Goal: Find specific page/section: Find specific page/section

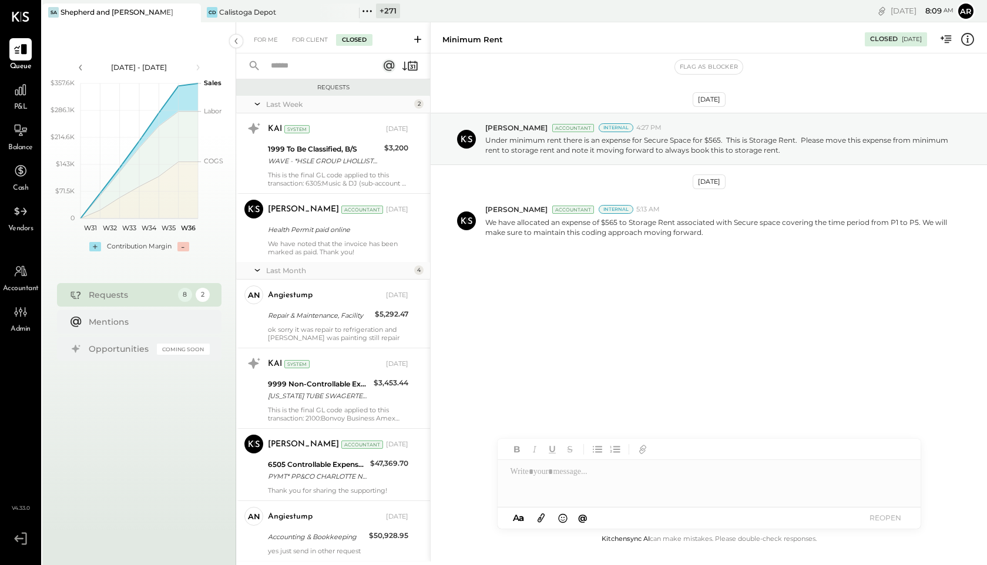
scroll to position [2523, 0]
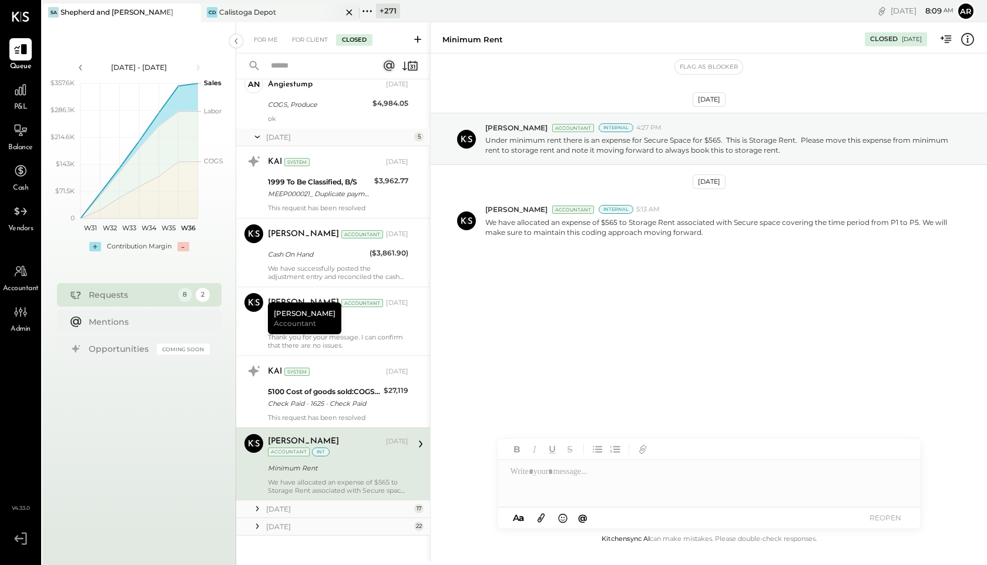
click at [351, 11] on icon at bounding box center [349, 12] width 15 height 14
click at [208, 9] on icon at bounding box center [208, 11] width 15 height 15
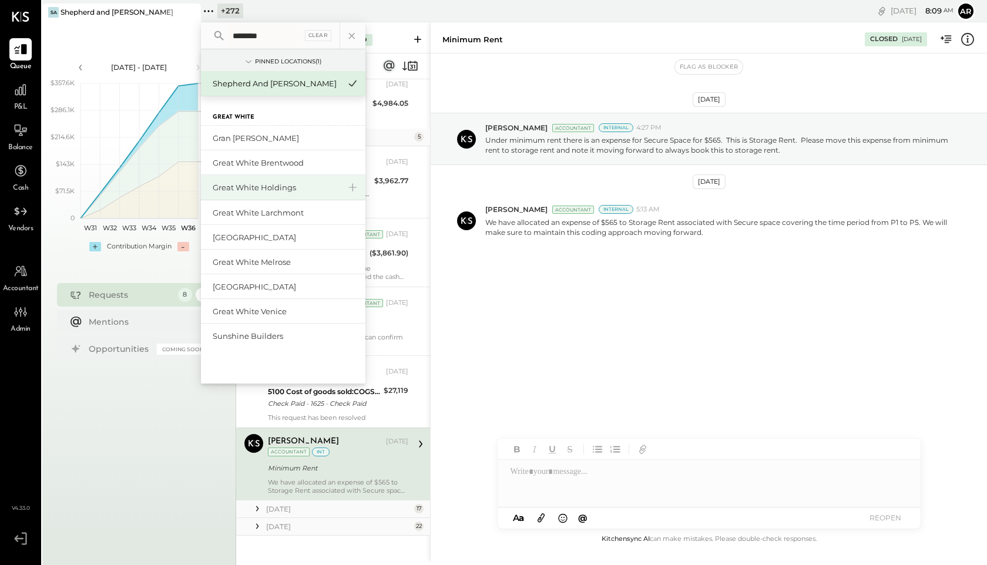
type input "********"
click at [247, 188] on div "Great White Holdings" at bounding box center [276, 187] width 127 height 11
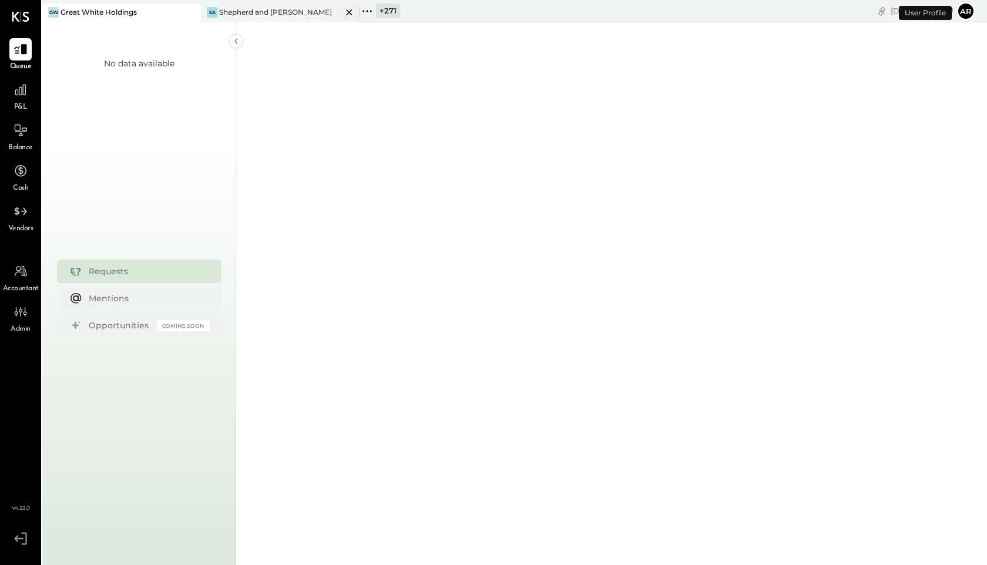
click at [349, 11] on icon at bounding box center [349, 12] width 15 height 14
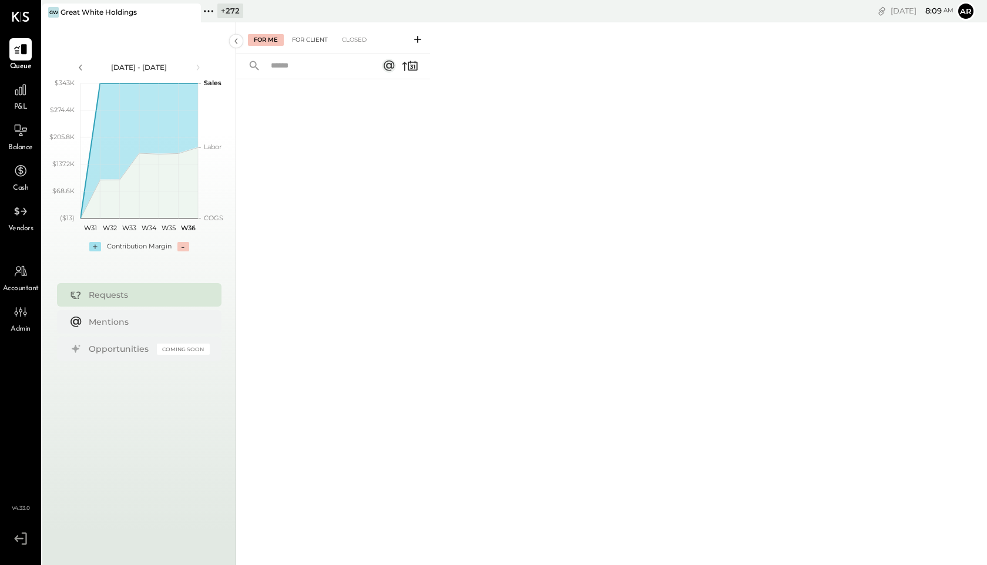
click at [320, 37] on div "For Client" at bounding box center [310, 40] width 48 height 12
click at [350, 41] on div "Closed" at bounding box center [354, 40] width 36 height 12
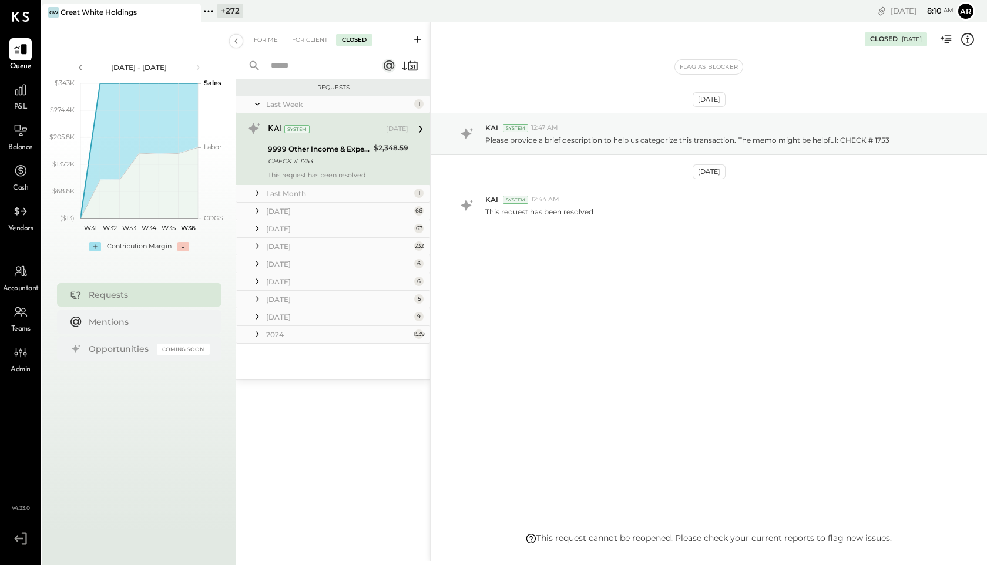
drag, startPoint x: 255, startPoint y: 210, endPoint x: 287, endPoint y: 217, distance: 33.1
click at [287, 217] on div "July 25 66" at bounding box center [333, 212] width 194 height 18
click at [258, 207] on icon at bounding box center [257, 211] width 12 height 12
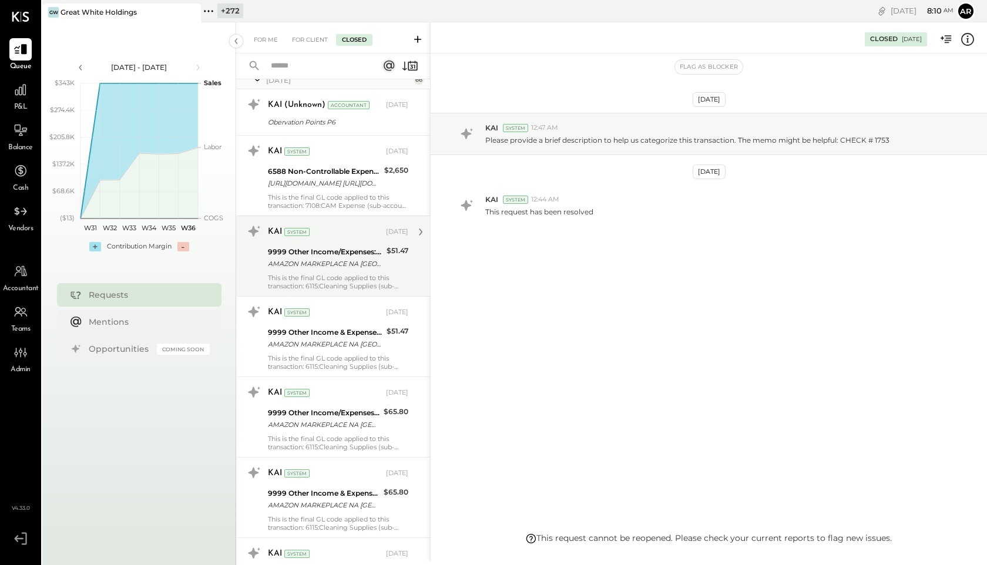
scroll to position [134, 0]
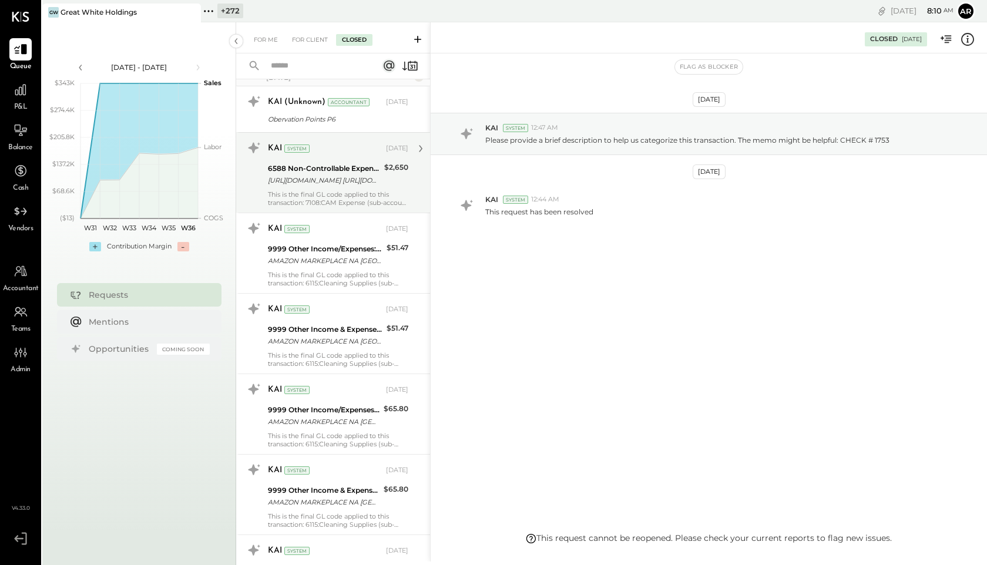
click at [350, 188] on div "KAI System Jul 18, 2025 6588 Non-Controllable Expenses:Property Expenses:CAM Ex…" at bounding box center [338, 173] width 140 height 68
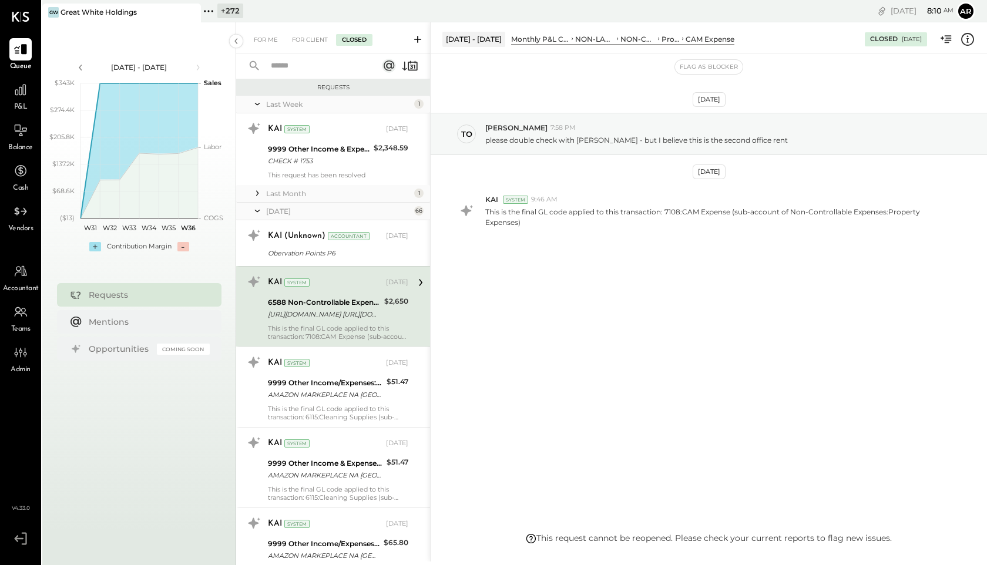
click at [260, 210] on icon at bounding box center [257, 210] width 12 height 29
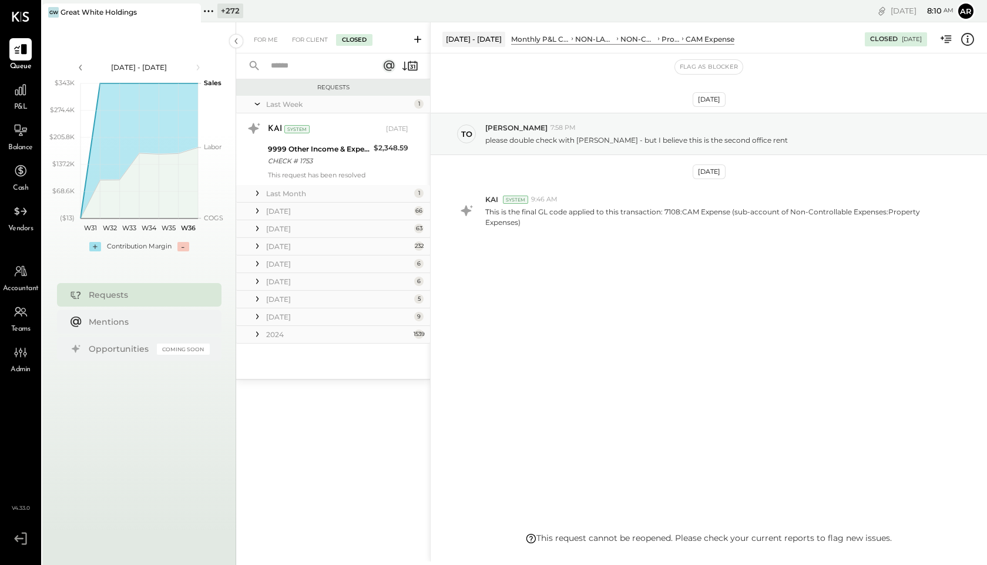
click at [258, 229] on icon at bounding box center [257, 229] width 12 height 12
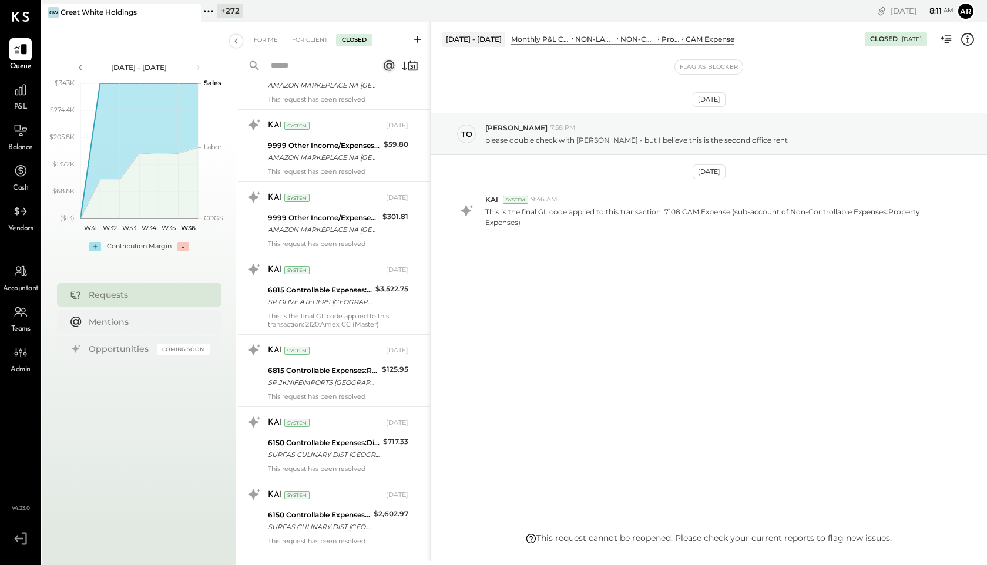
scroll to position [2161, 0]
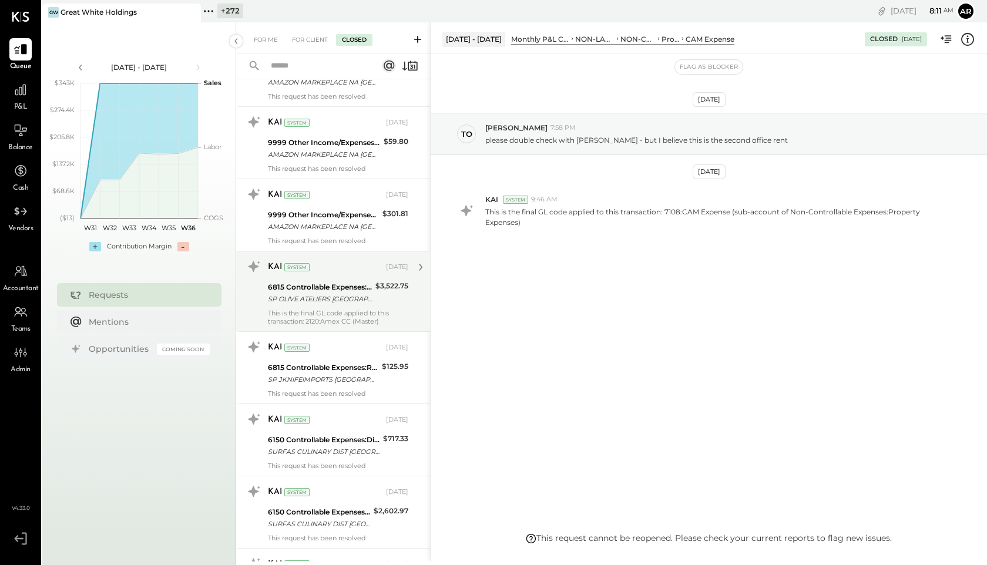
click at [351, 284] on div "6815 Controllable Expenses:Repairs & Maintenance:R&M, Facility" at bounding box center [320, 287] width 104 height 12
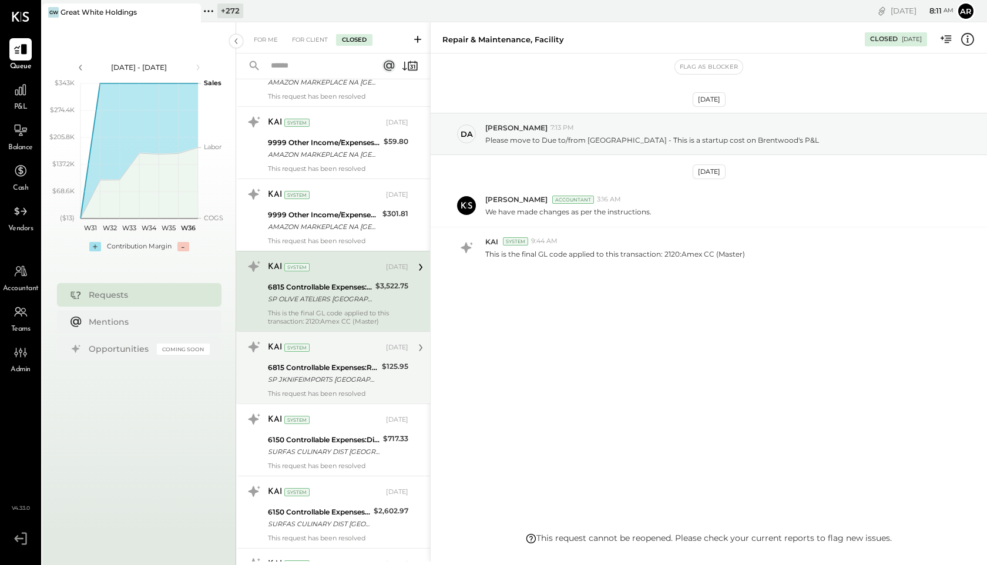
click at [347, 358] on div "KAI System Jun 10, 2025 6815 Controllable Expenses:Repairs & Maintenance:R&M, F…" at bounding box center [338, 368] width 140 height 60
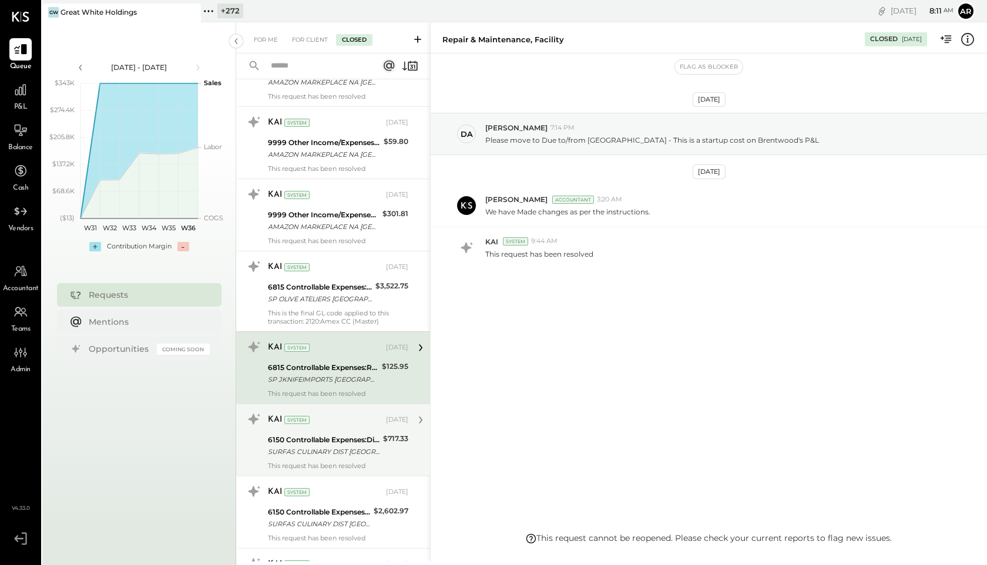
click at [355, 447] on div "SURFAS CULINARY DIST [GEOGRAPHIC_DATA] CA *****9350 173958 090291 [DATE]" at bounding box center [324, 452] width 112 height 12
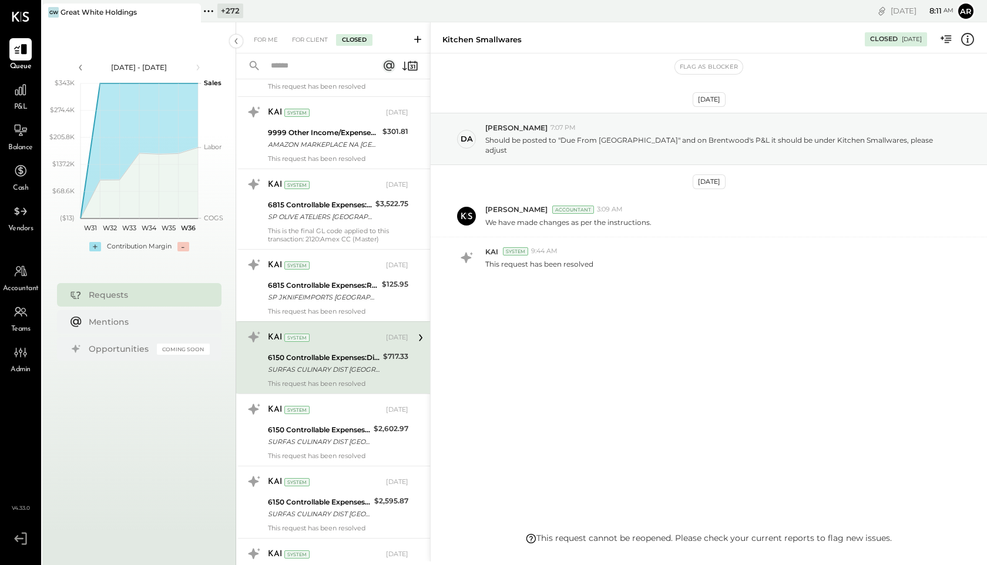
scroll to position [2309, 0]
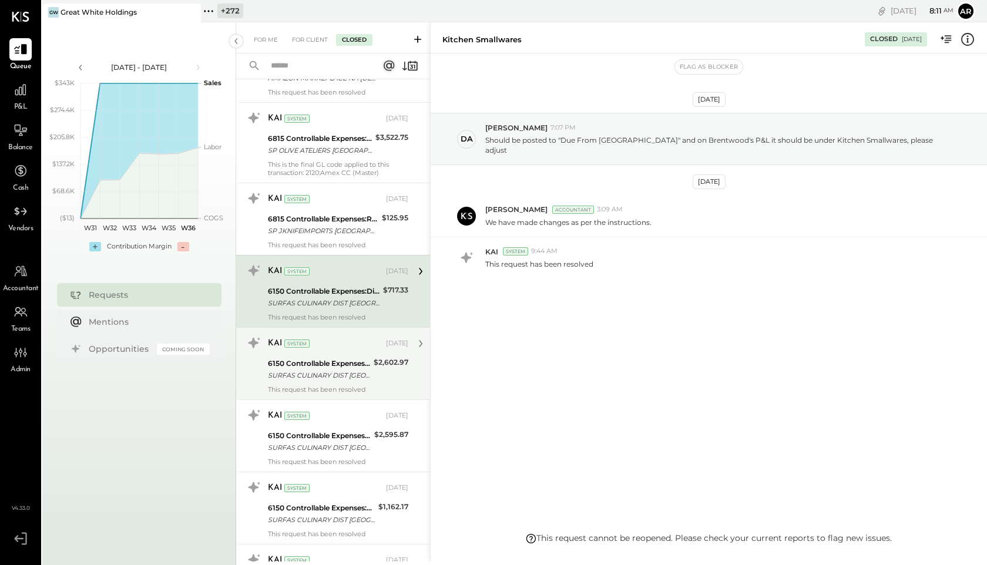
click at [360, 377] on div "SURFAS CULINARY DIST [GEOGRAPHIC_DATA] CA *****9350 173958 090291 [DATE]" at bounding box center [319, 376] width 102 height 12
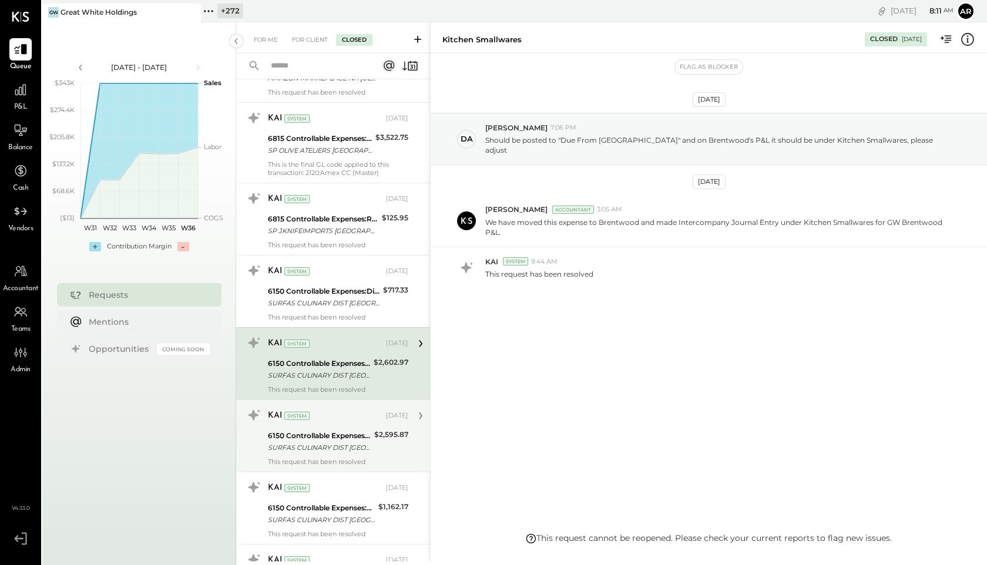
click at [351, 437] on div "6150 Controllable Expenses:Direct Operating Expenses:Kitchen Smallwares" at bounding box center [319, 436] width 103 height 12
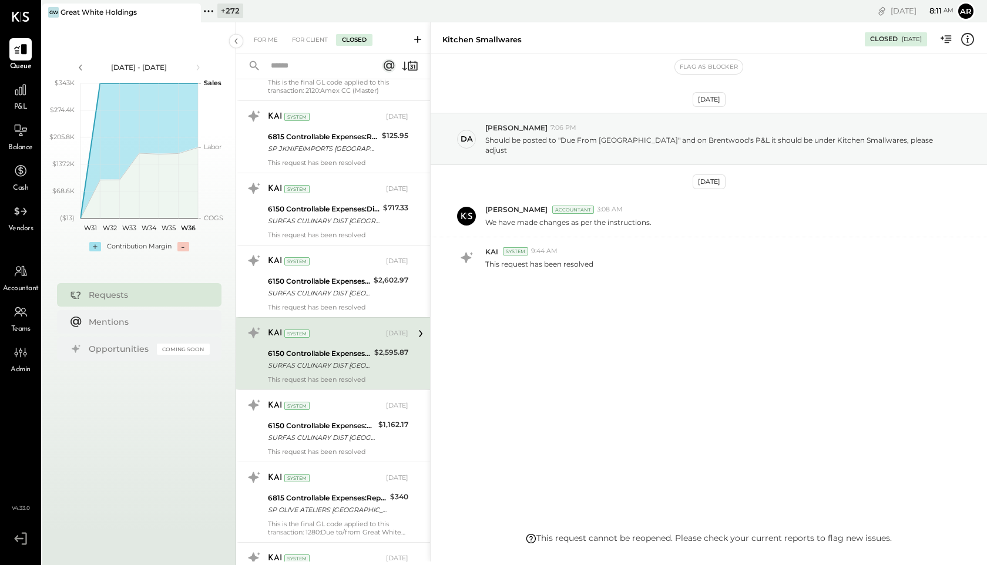
scroll to position [2439, 0]
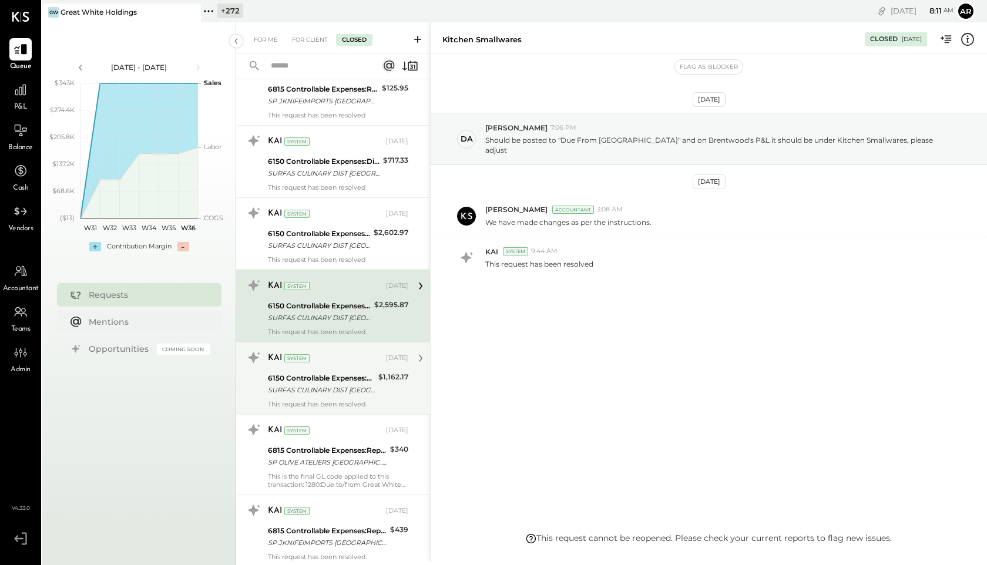
click at [357, 390] on div "SURFAS CULINARY DIST [GEOGRAPHIC_DATA] CA *****9350 173958 090291 [DATE]" at bounding box center [321, 390] width 107 height 12
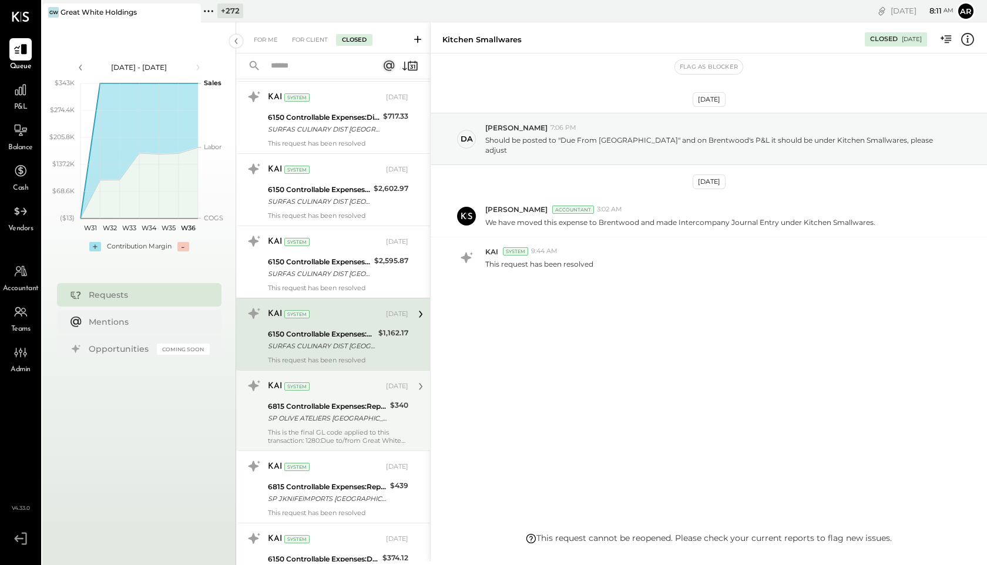
scroll to position [2507, 0]
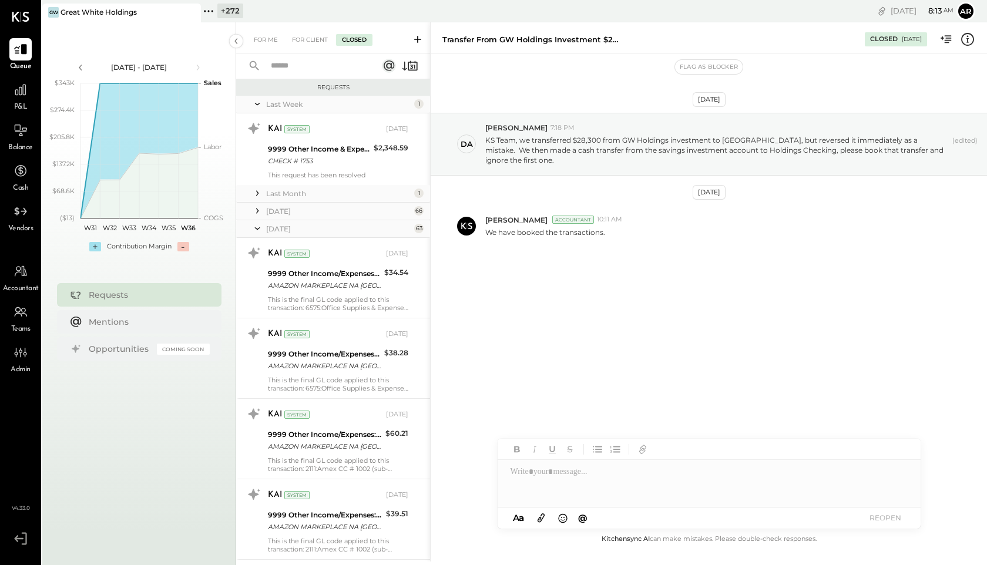
scroll to position [4584, 0]
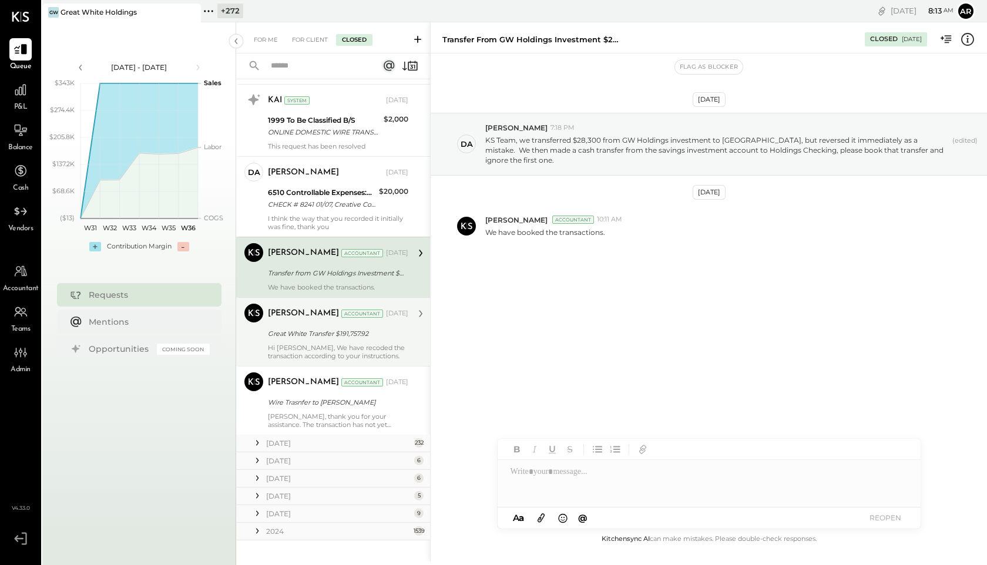
click at [293, 324] on div "[PERSON_NAME] Accountant [DATE] Great White Transfer $191,757.92 Hi [PERSON_NAM…" at bounding box center [338, 332] width 140 height 56
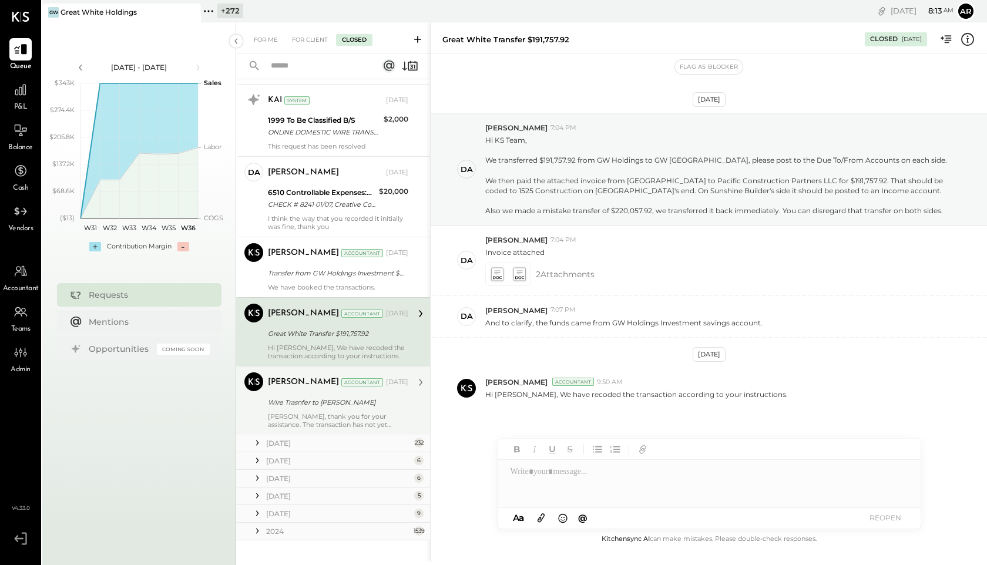
click at [274, 403] on div "Wire Trasnfer to [PERSON_NAME]" at bounding box center [336, 403] width 137 height 12
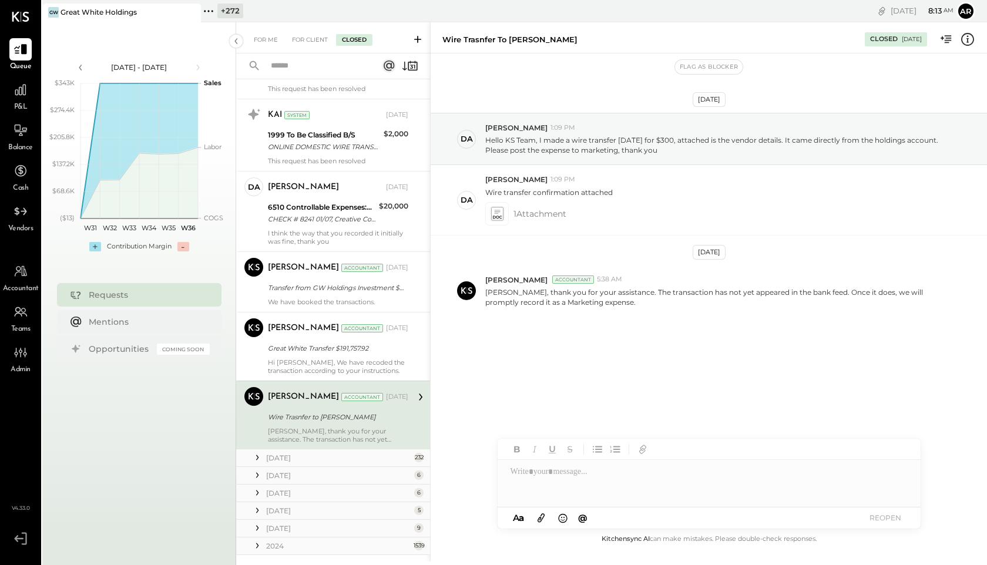
scroll to position [4562, 0]
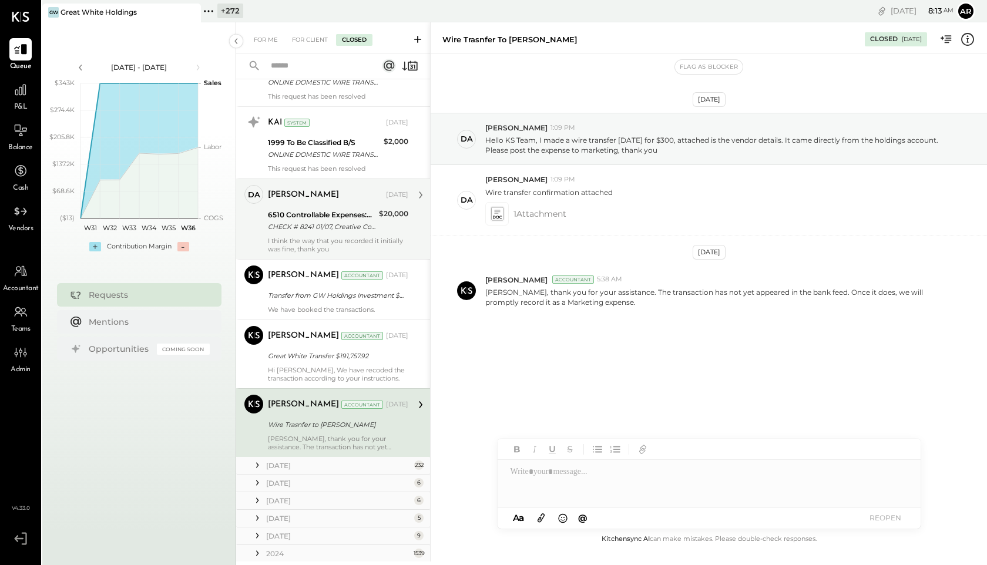
click at [315, 221] on div "CHECK # 8241 01/07, Creative Consulting Paid from [GEOGRAPHIC_DATA]" at bounding box center [322, 227] width 108 height 12
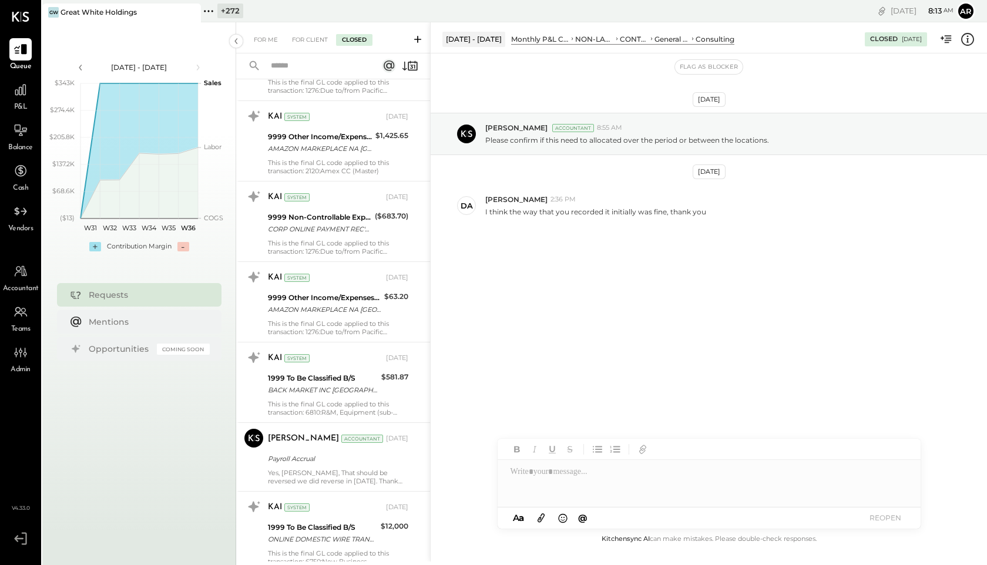
scroll to position [3990, 0]
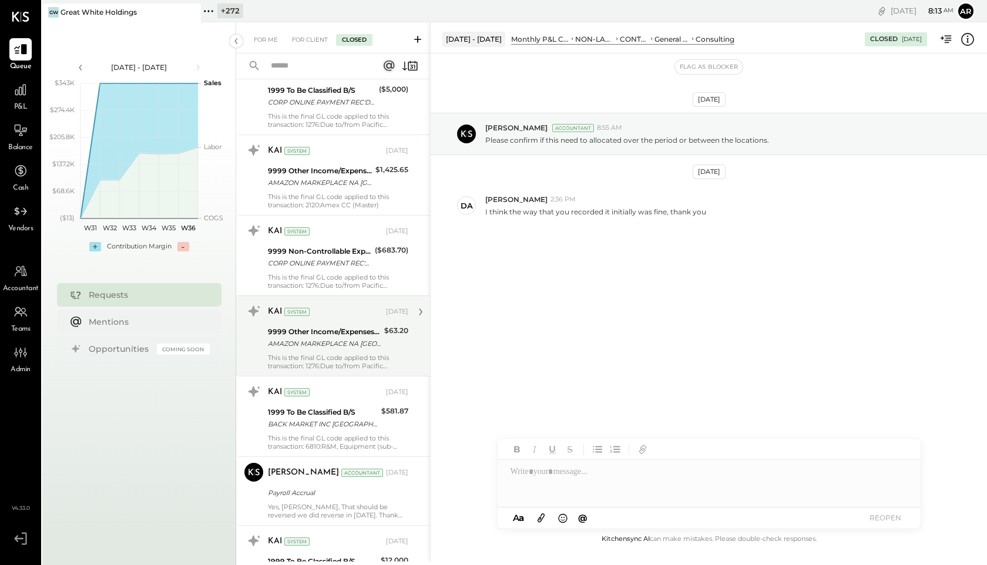
click at [315, 313] on div "KAI System" at bounding box center [326, 312] width 116 height 12
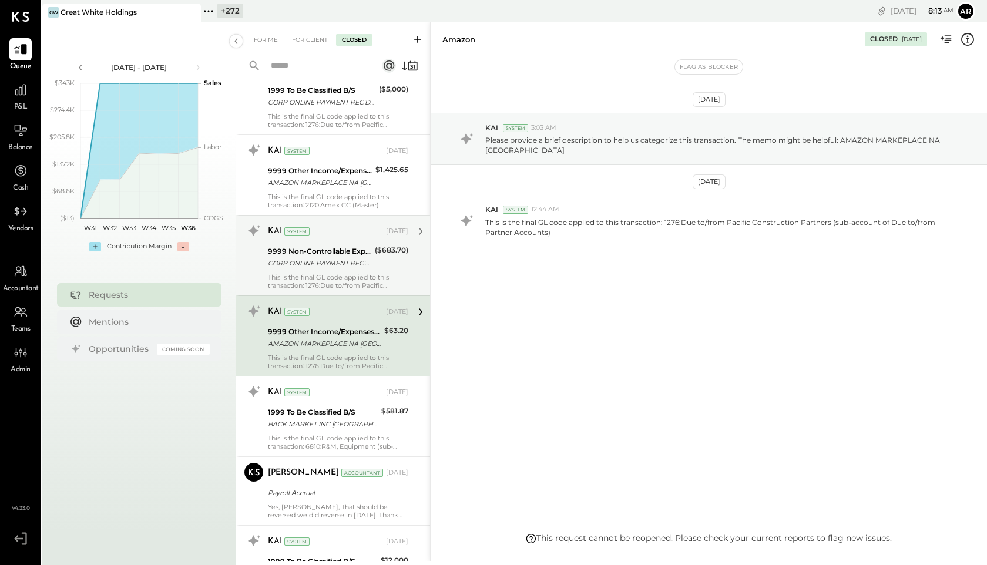
click at [322, 266] on div "CORP ONLINE PAYMENT REC'D THANK YO07/01" at bounding box center [319, 263] width 103 height 12
click at [323, 245] on div "9999 Non-Controllable Expenses:Other Income/Expenses:To Be Classified CORP ONLI…" at bounding box center [319, 257] width 103 height 26
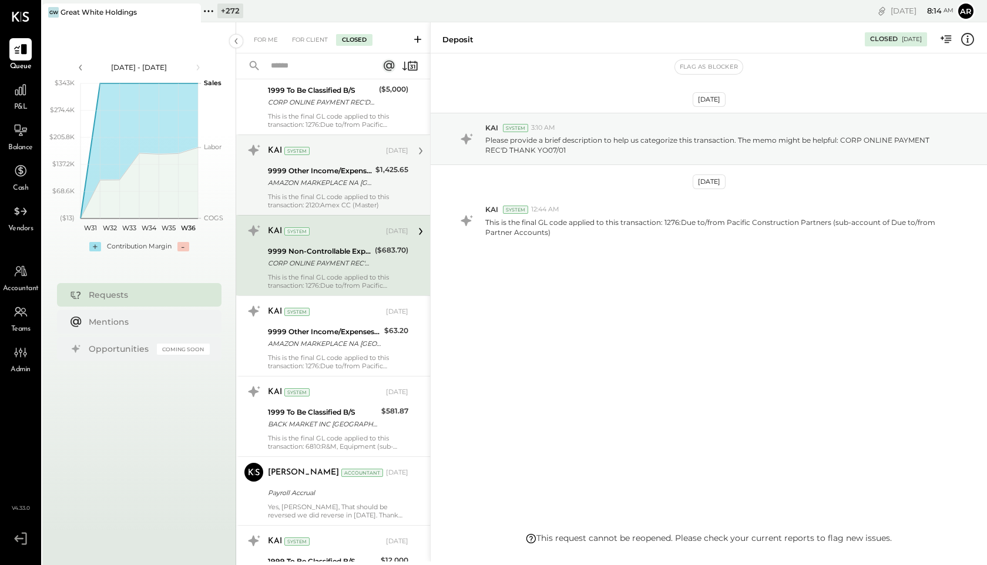
click at [332, 177] on div "AMAZON MARKEPLACE NA [GEOGRAPHIC_DATA]" at bounding box center [320, 183] width 104 height 12
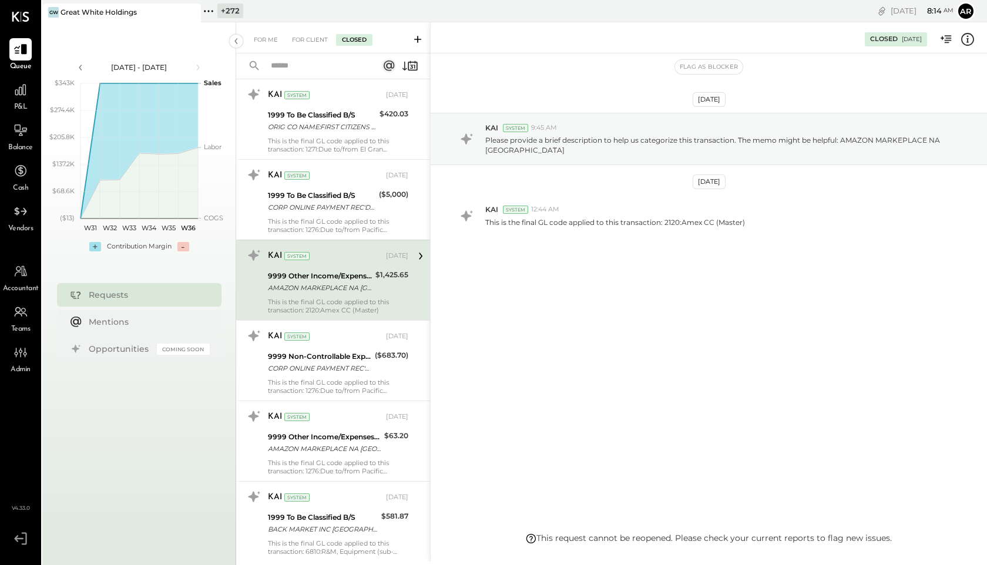
scroll to position [3875, 0]
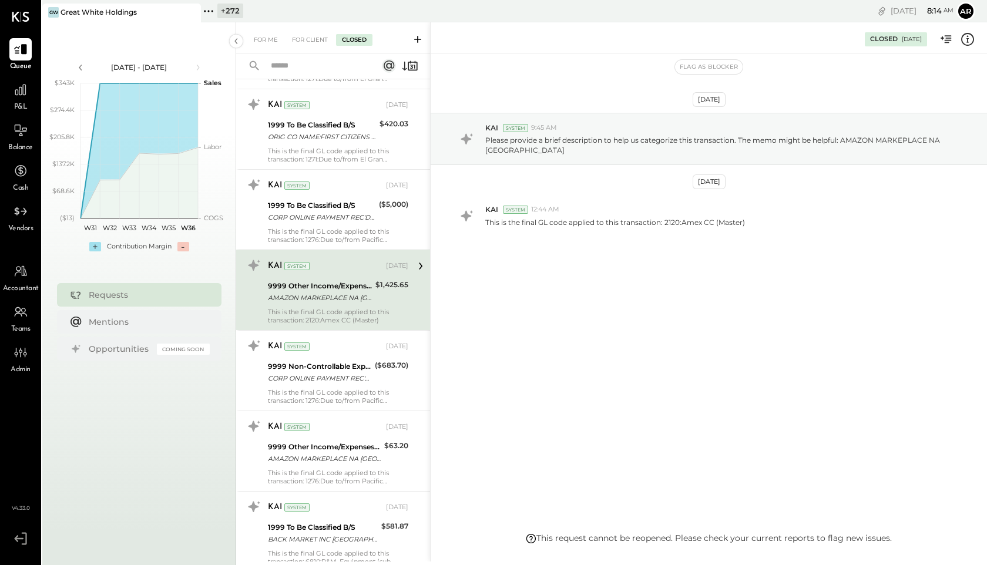
click at [332, 176] on div "KAI System [DATE]" at bounding box center [338, 186] width 140 height 20
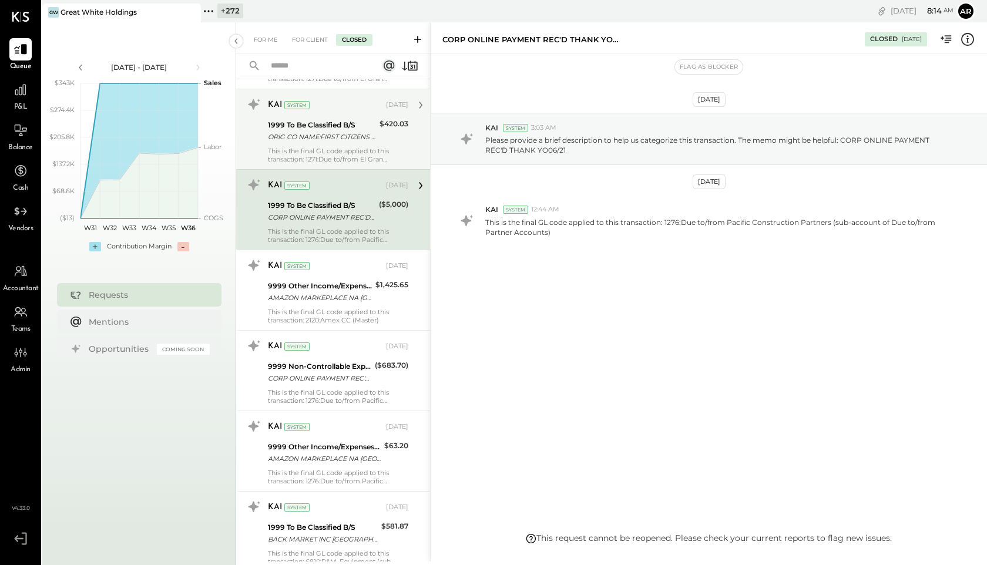
click at [339, 143] on div "1999 To Be Classified B/S ORIG CO NAME:FIRST CITIZENS B ORIG ID:XXXXXX6117 DESC…" at bounding box center [322, 131] width 108 height 26
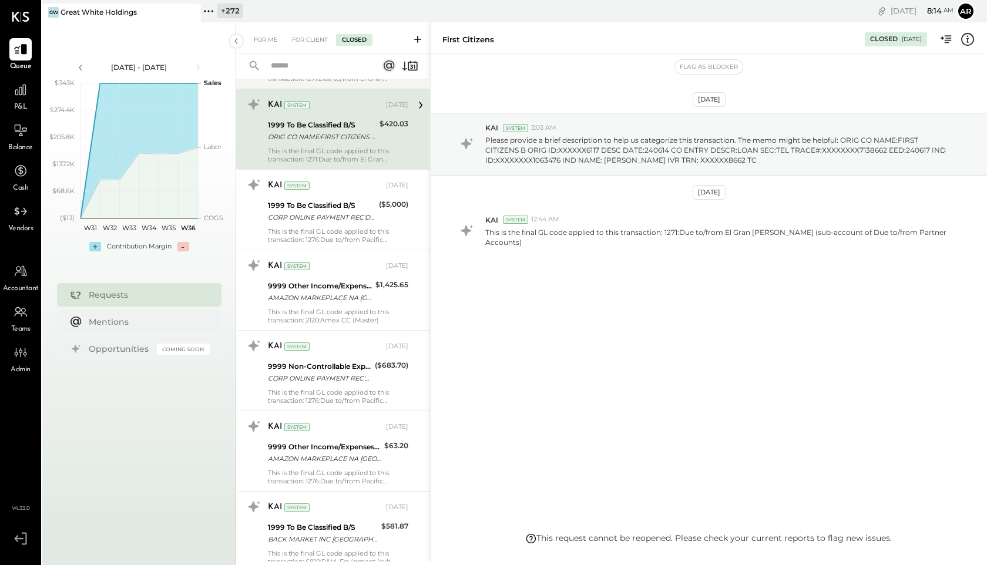
scroll to position [3816, 0]
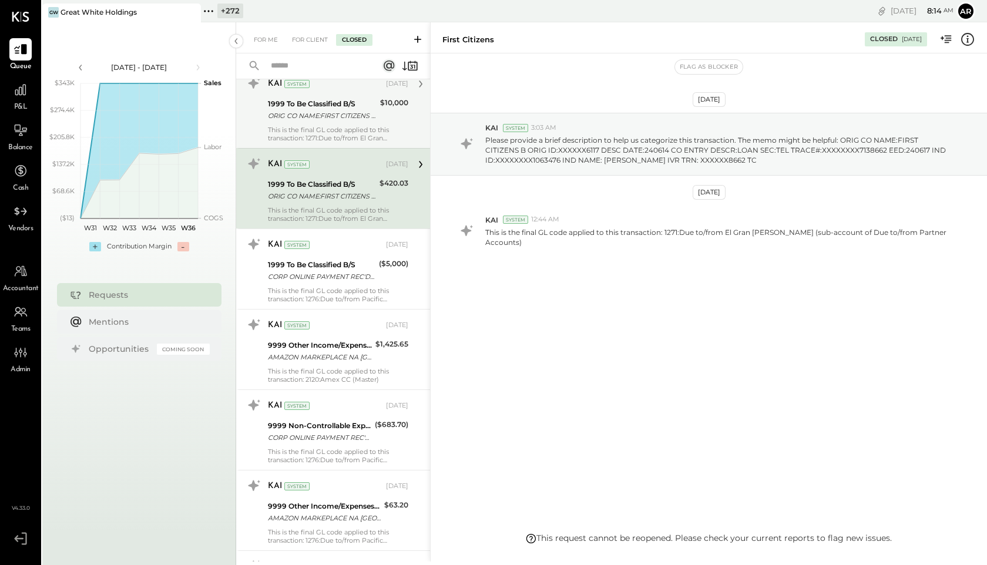
click at [340, 173] on div "KAI System [DATE]" at bounding box center [338, 165] width 140 height 20
click at [341, 122] on div "1999 To Be Classified B/S ORIG CO NAME:FIRST CITIZENS B ORIG ID:XXXXXX6117 DESC…" at bounding box center [322, 110] width 109 height 26
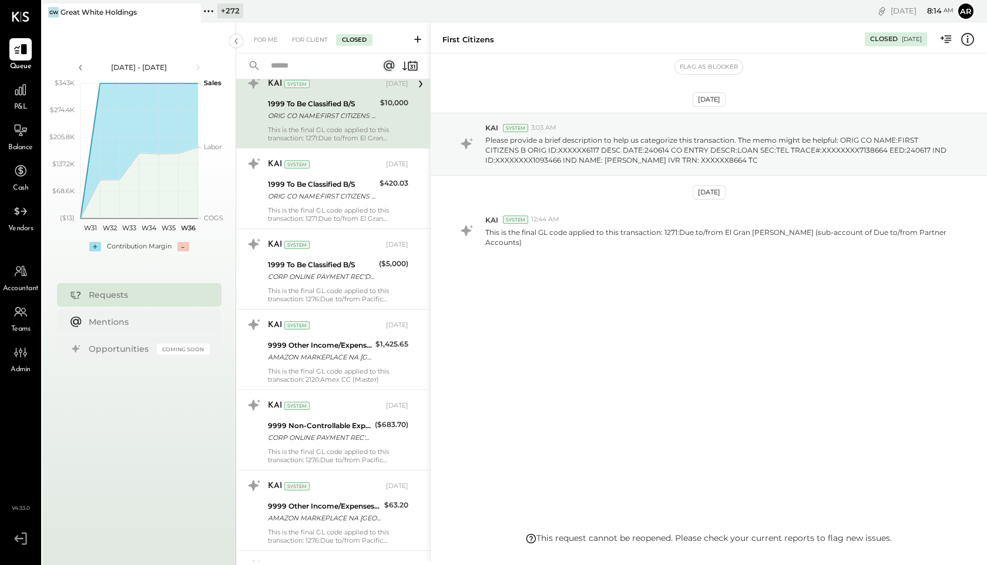
click at [341, 122] on div "1999 To Be Classified B/S ORIG CO NAME:FIRST CITIZENS B ORIG ID:XXXXXX6117 DESC…" at bounding box center [322, 110] width 109 height 26
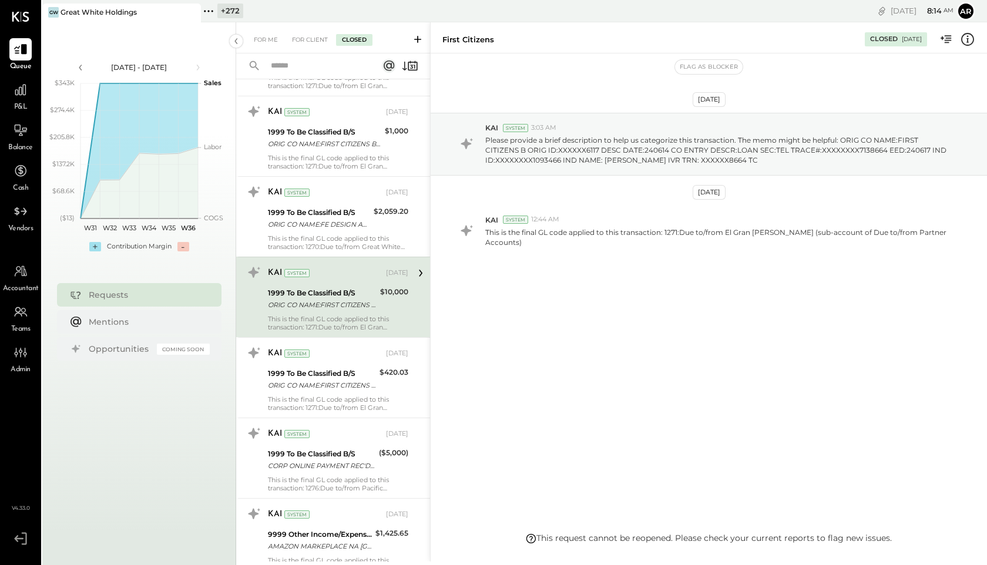
scroll to position [3619, 0]
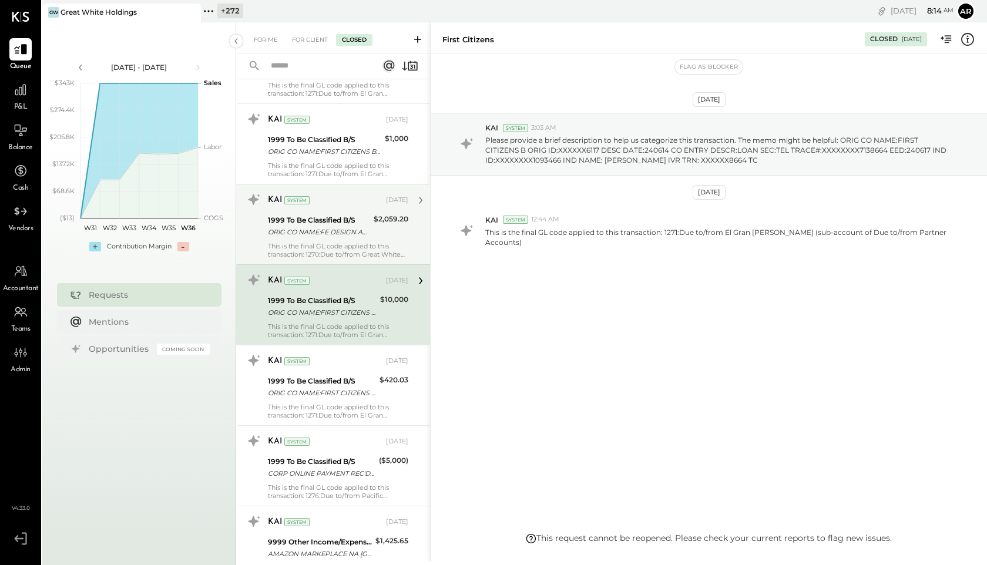
click at [325, 239] on div "1999 To Be Classified B/S ORIG CO NAME:FE DESIGN AND CO ORIG ID:XXXXXX6202 DESC…" at bounding box center [319, 226] width 102 height 26
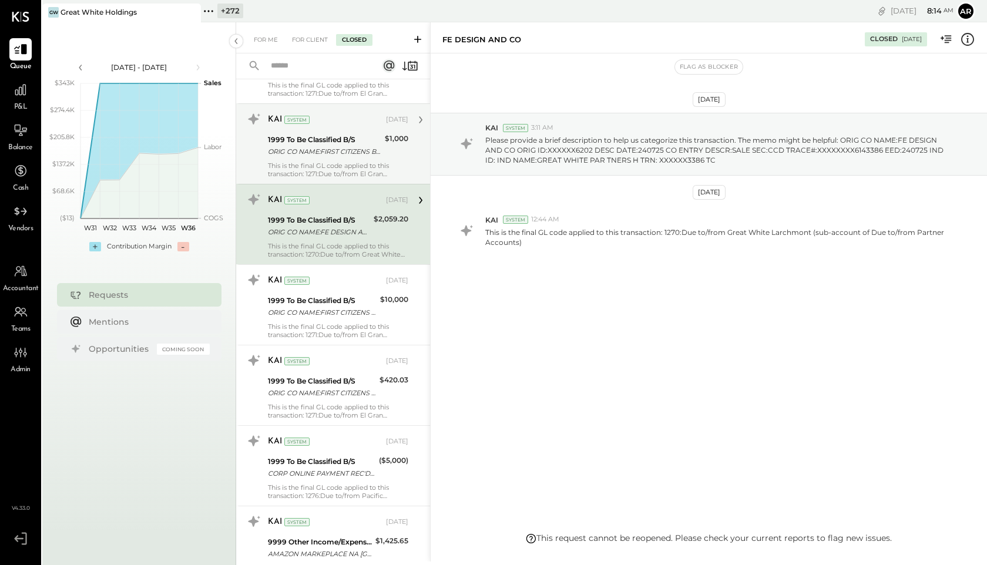
click at [336, 177] on div "This is the final GL code applied to this transaction: 1271:Due to/from El Gran…" at bounding box center [338, 170] width 140 height 16
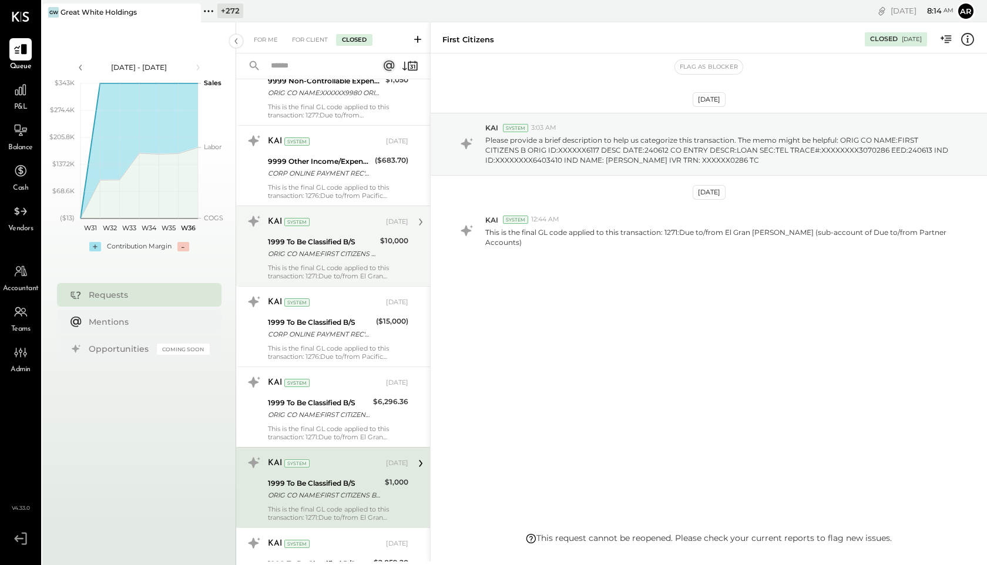
scroll to position [3268, 0]
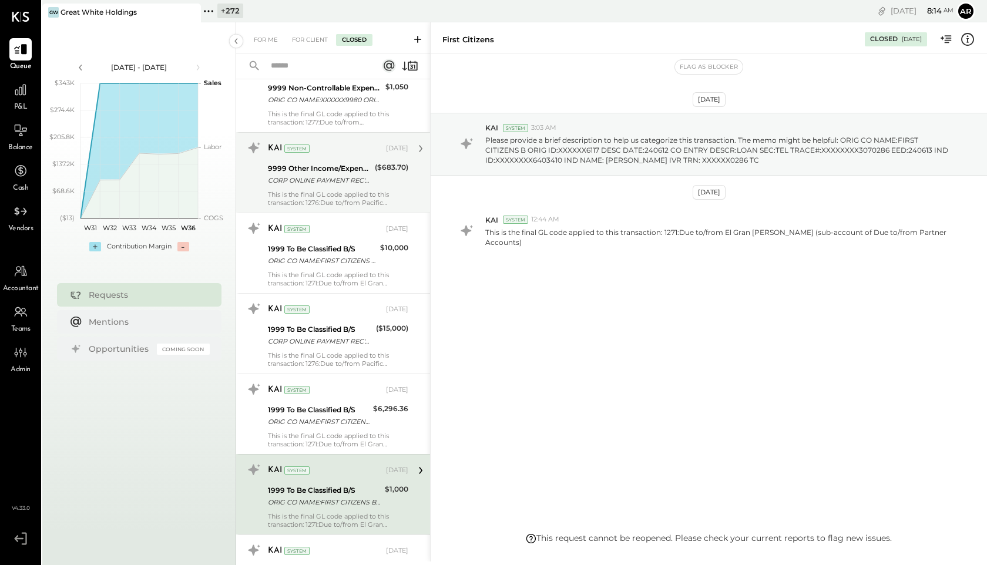
click at [331, 194] on div "This is the final GL code applied to this transaction: 1276:Due to/from Pacific…" at bounding box center [338, 198] width 140 height 16
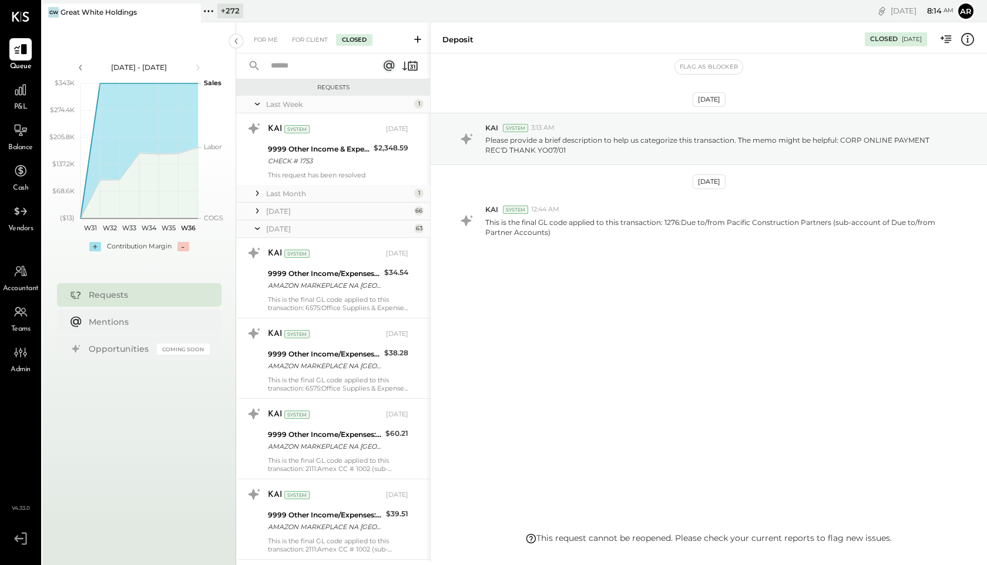
click at [256, 230] on icon at bounding box center [257, 228] width 12 height 29
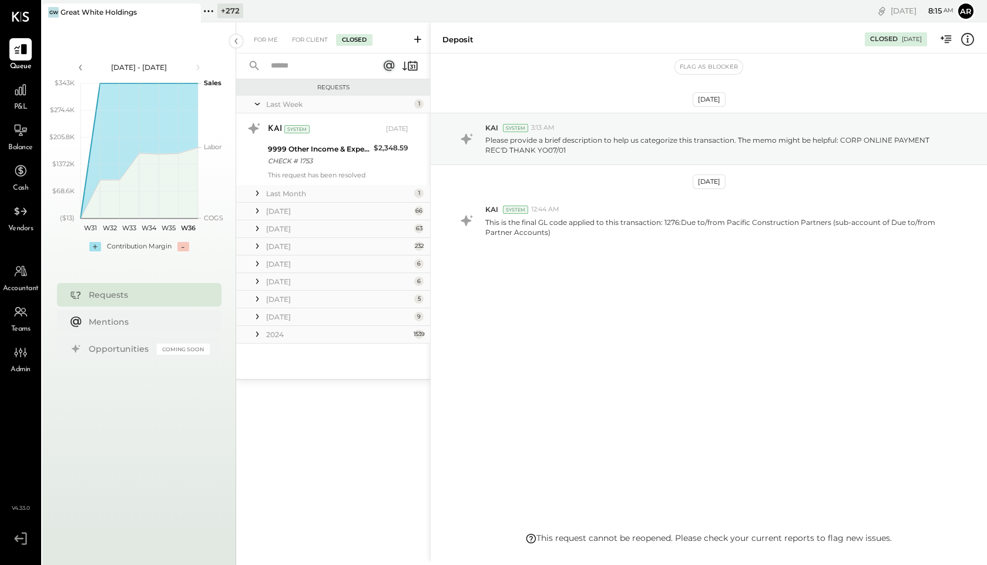
click at [256, 261] on icon at bounding box center [257, 264] width 12 height 12
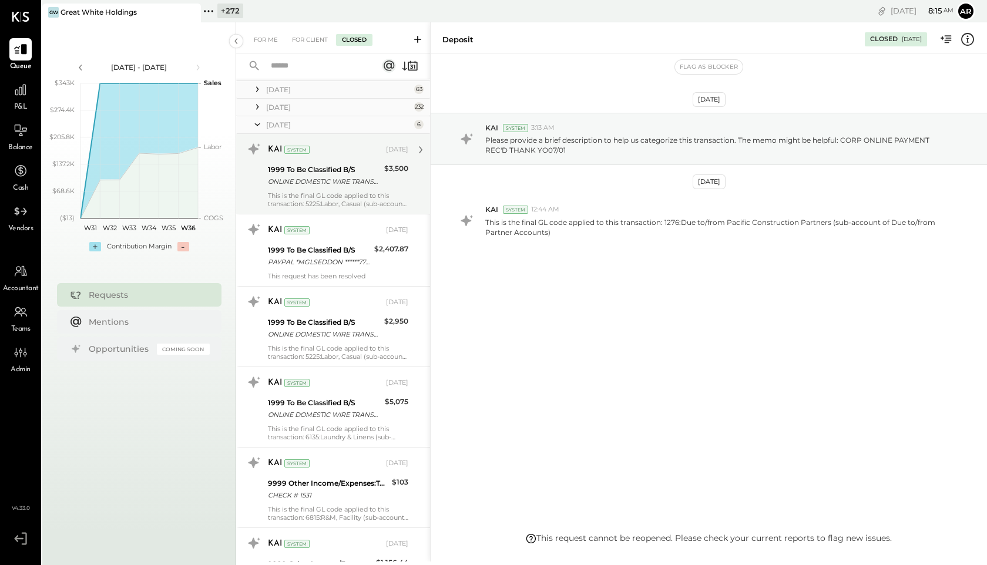
scroll to position [290, 0]
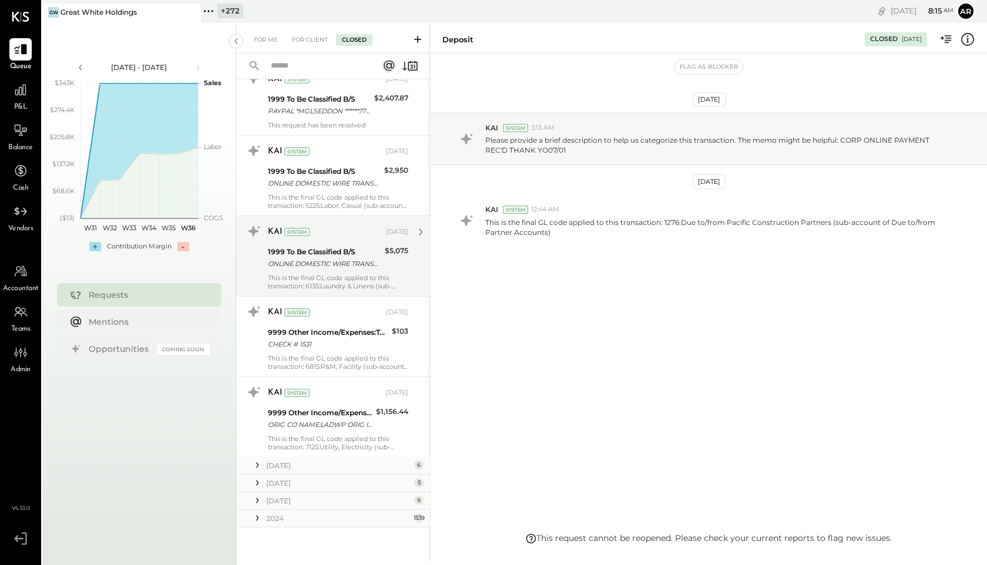
click at [300, 270] on div "KAI System [DATE] 1999 To Be Classified B/S ONLINE DOMESTIC WIRE TRANSFER VIA: …" at bounding box center [338, 256] width 140 height 68
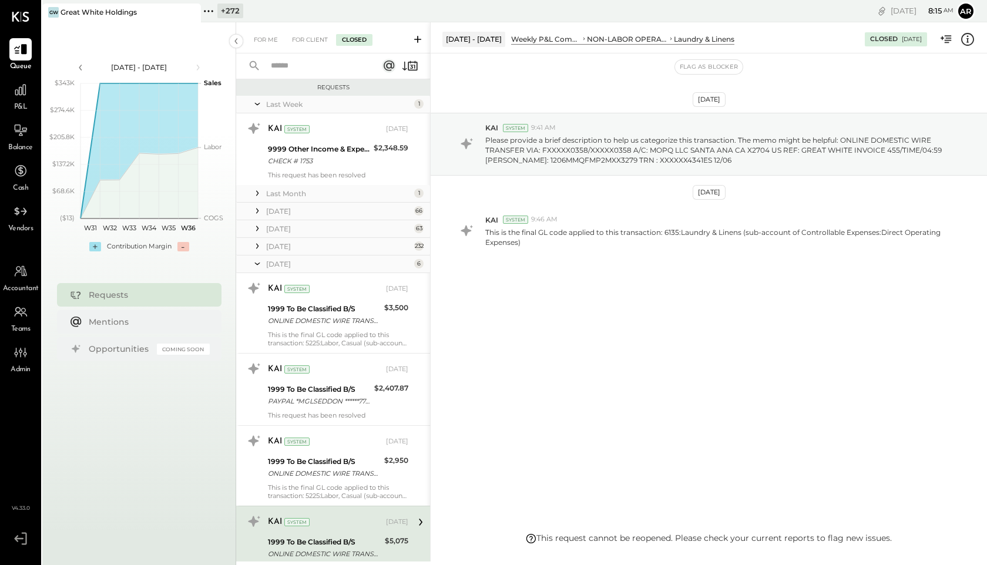
scroll to position [290, 0]
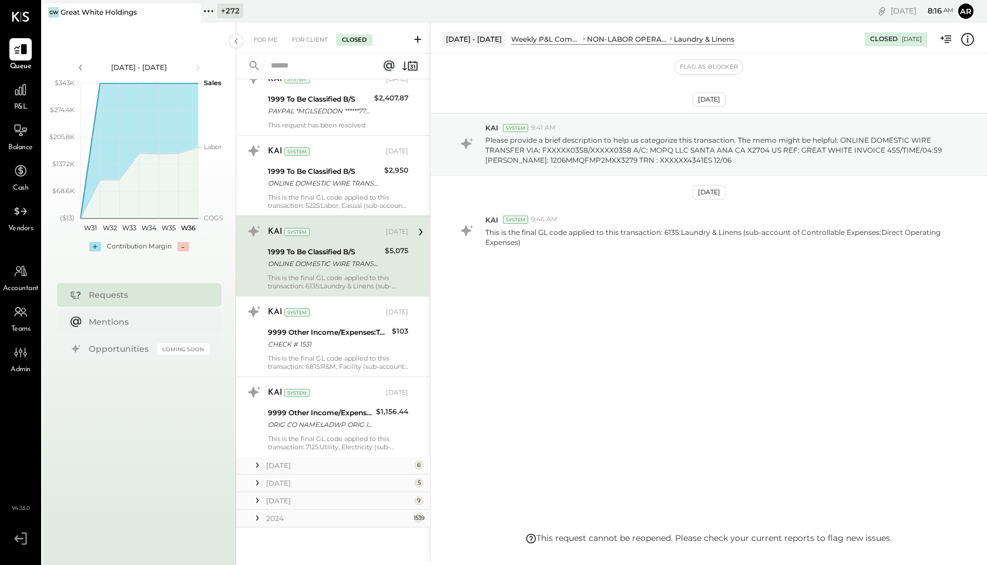
click at [259, 479] on icon at bounding box center [257, 483] width 12 height 12
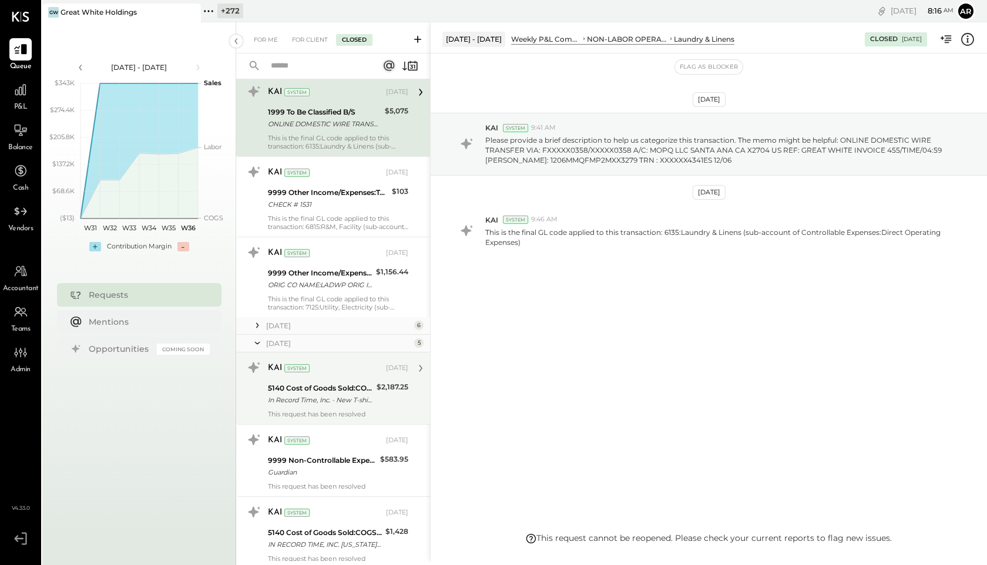
scroll to position [434, 0]
click at [303, 383] on div "5140 Cost of Goods Sold:COGS Merchandise" at bounding box center [320, 385] width 105 height 12
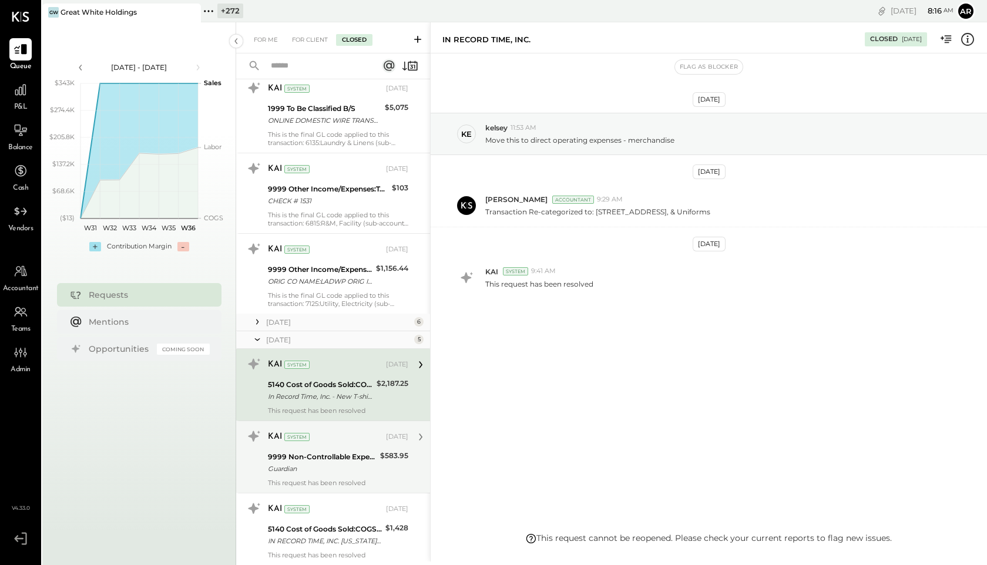
click at [319, 444] on div "KAI System Feb 07, 2025" at bounding box center [338, 437] width 140 height 16
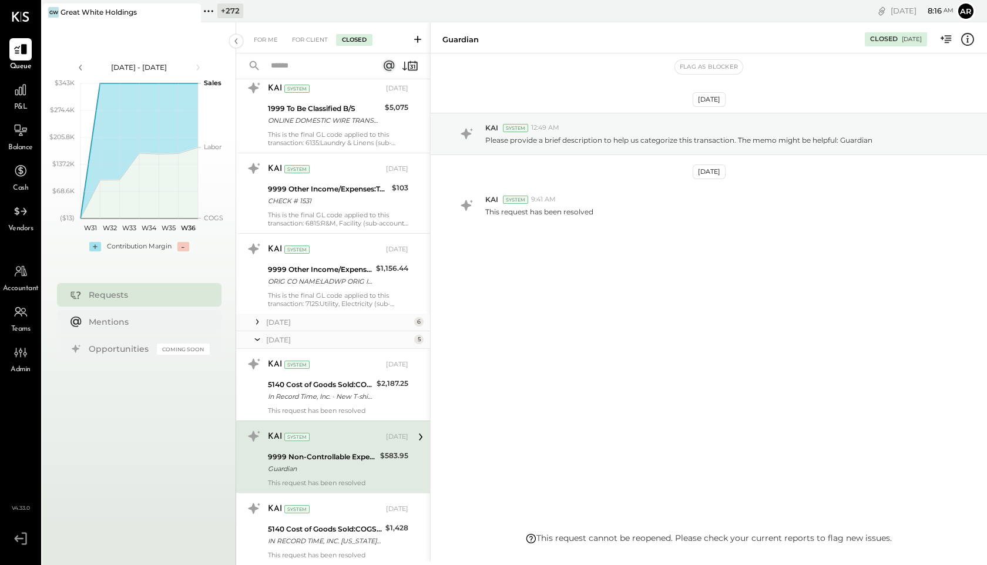
scroll to position [582, 0]
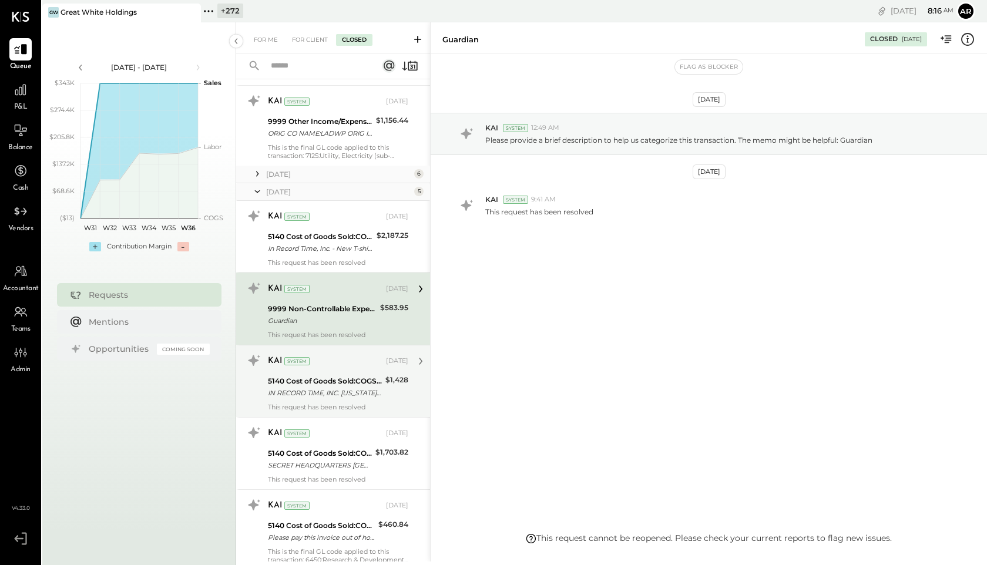
click at [306, 385] on div "5140 Cost of Goods Sold:COGS Merchandise" at bounding box center [325, 381] width 114 height 12
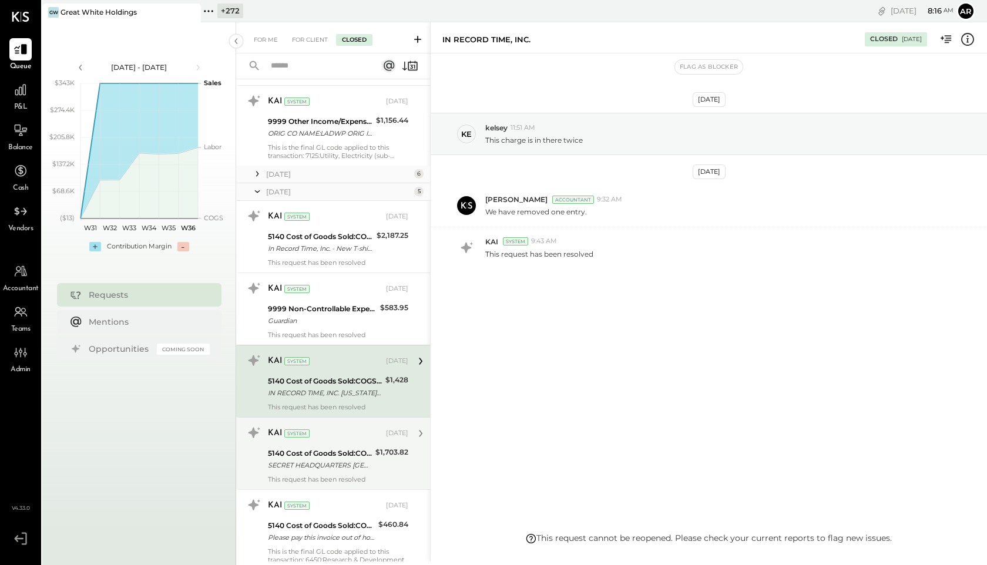
click at [319, 448] on div "5140 Cost of Goods Sold:COGS Merchandise" at bounding box center [320, 454] width 104 height 12
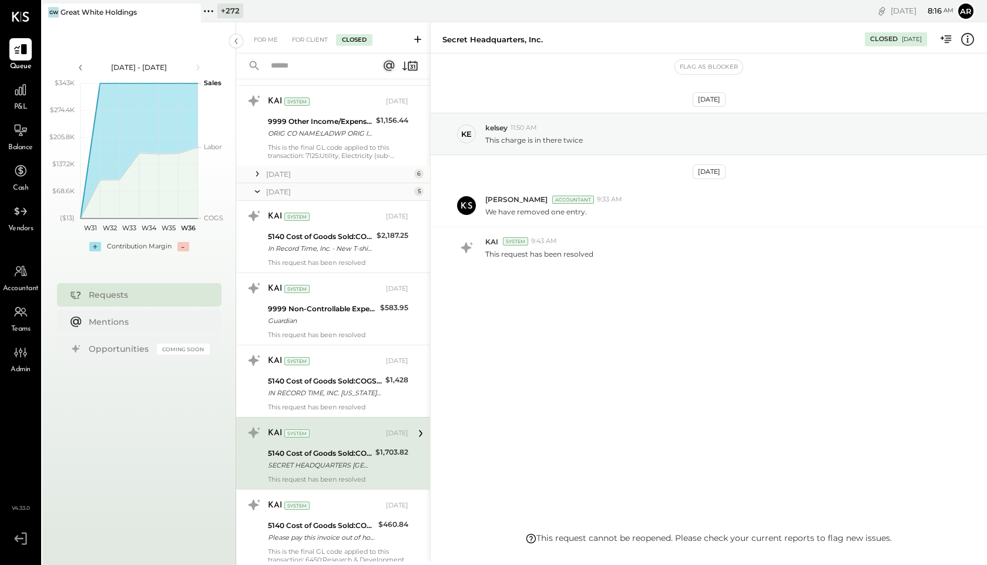
scroll to position [659, 0]
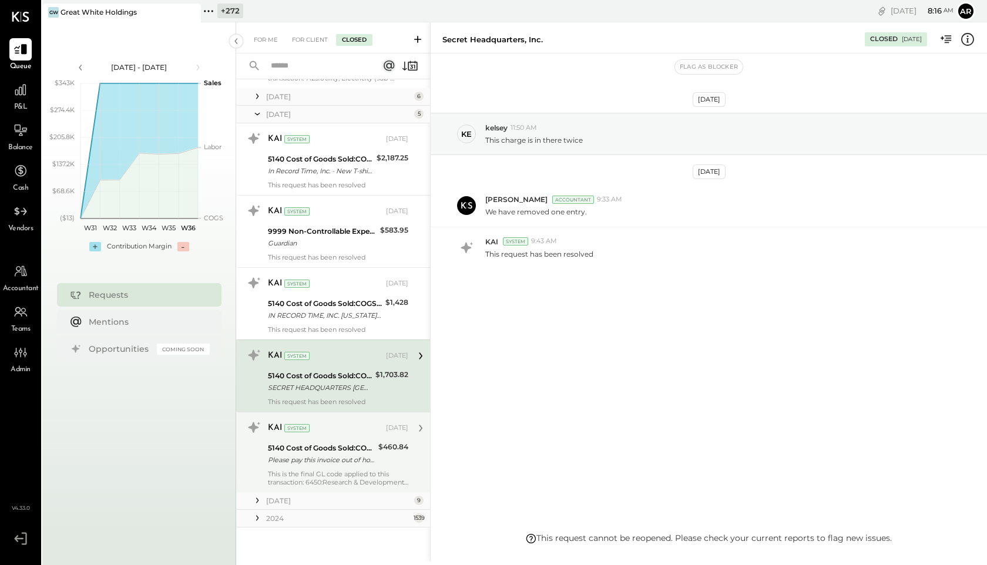
click at [327, 454] on div "Please pay this invoice out of holdings as R&D." at bounding box center [321, 460] width 107 height 12
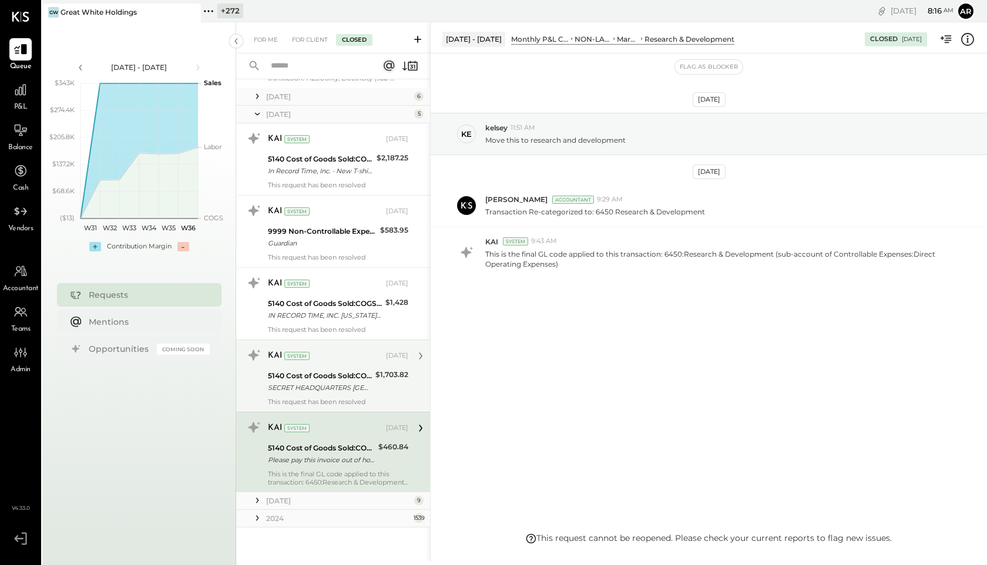
click at [328, 385] on div "SECRET HEADQUARTERS [GEOGRAPHIC_DATA] REF# 1qCtGncHPwIw [DOMAIN_NAME][URL] [DAT…" at bounding box center [320, 388] width 104 height 12
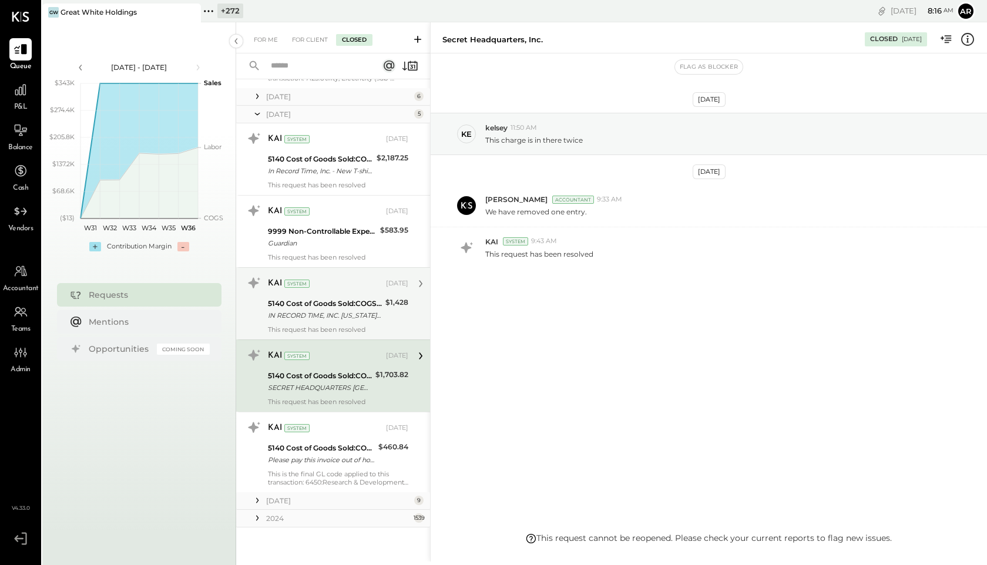
click at [343, 299] on div "5140 Cost of Goods Sold:COGS Merchandise" at bounding box center [325, 304] width 114 height 12
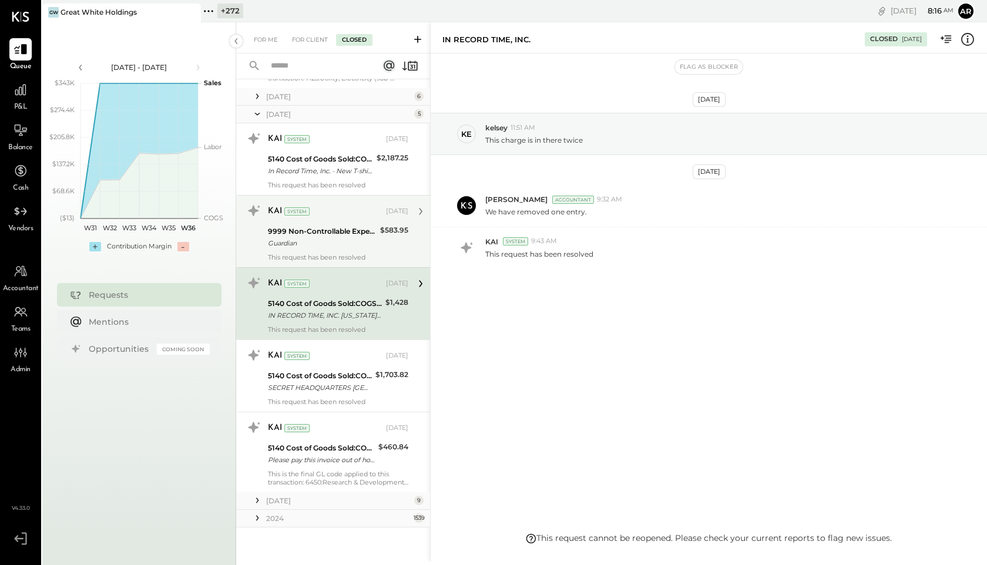
click at [335, 242] on div "Guardian" at bounding box center [322, 243] width 109 height 12
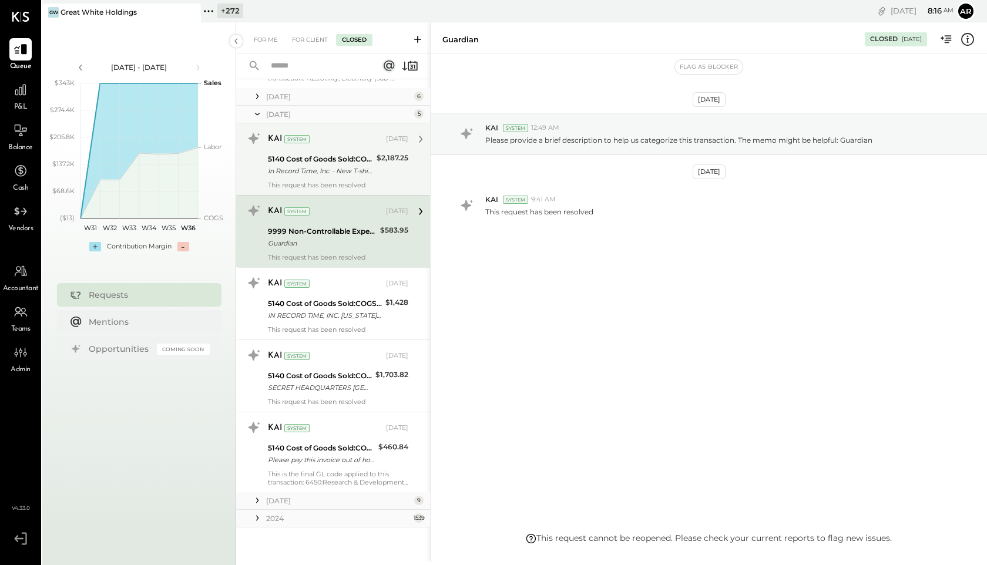
click at [337, 162] on div "5140 Cost of Goods Sold:COGS Merchandise" at bounding box center [320, 159] width 105 height 12
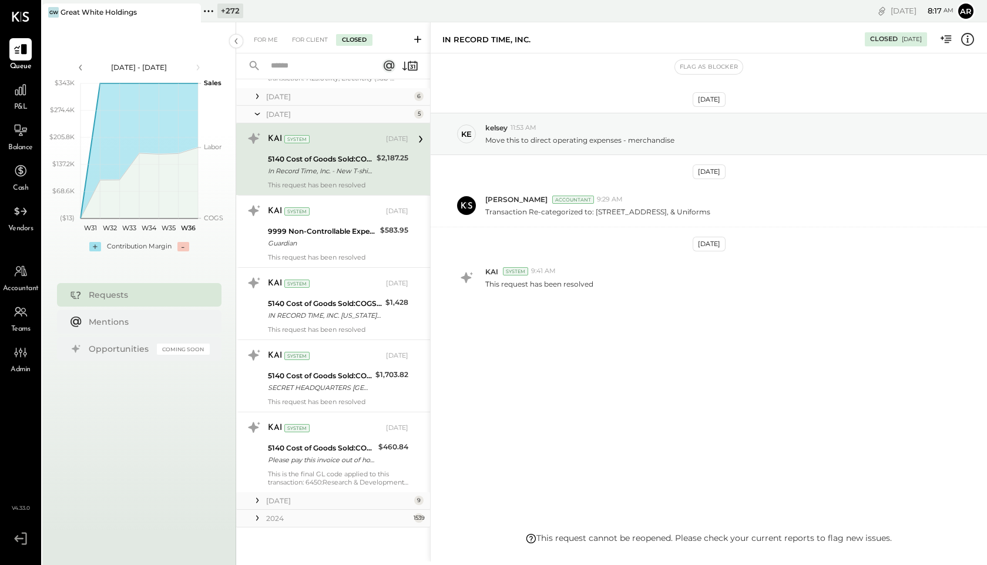
click at [256, 518] on icon at bounding box center [257, 518] width 12 height 12
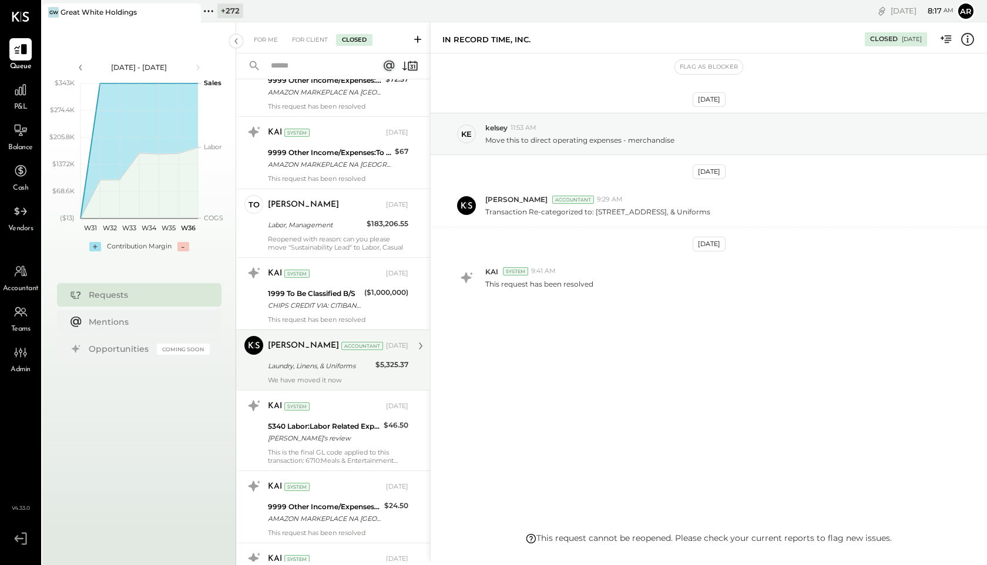
scroll to position [1905, 0]
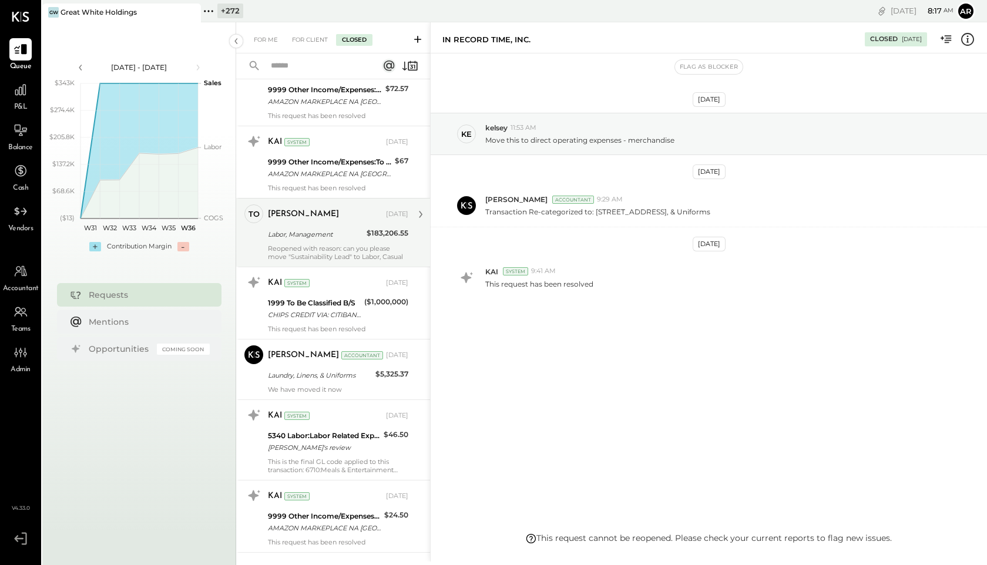
click at [337, 226] on div "tom Nov 21, 2024 Labor, Management $183,206.55 Reopened with reason: can you pl…" at bounding box center [338, 232] width 140 height 56
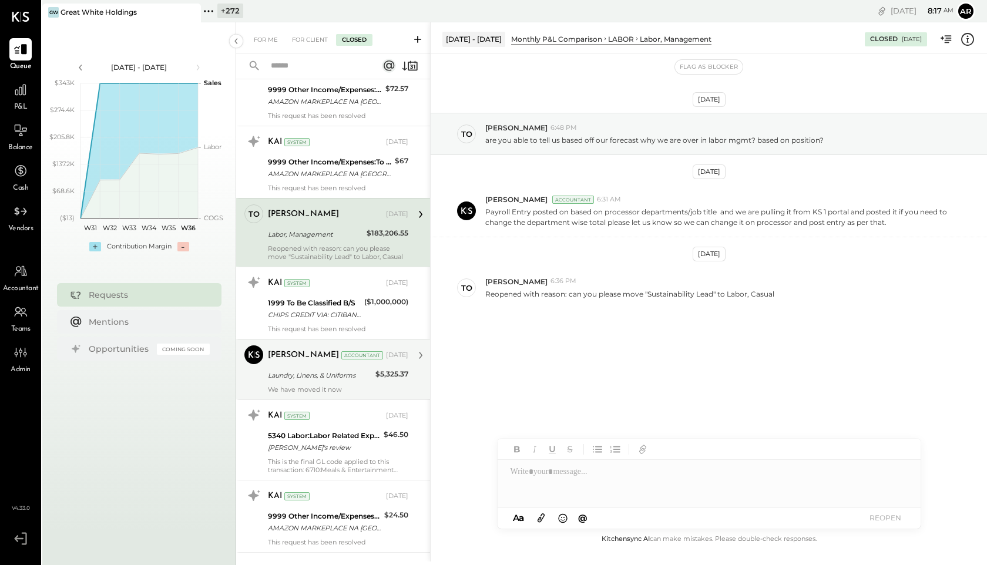
click at [334, 375] on div "Laundry, Linens, & Uniforms" at bounding box center [320, 376] width 104 height 12
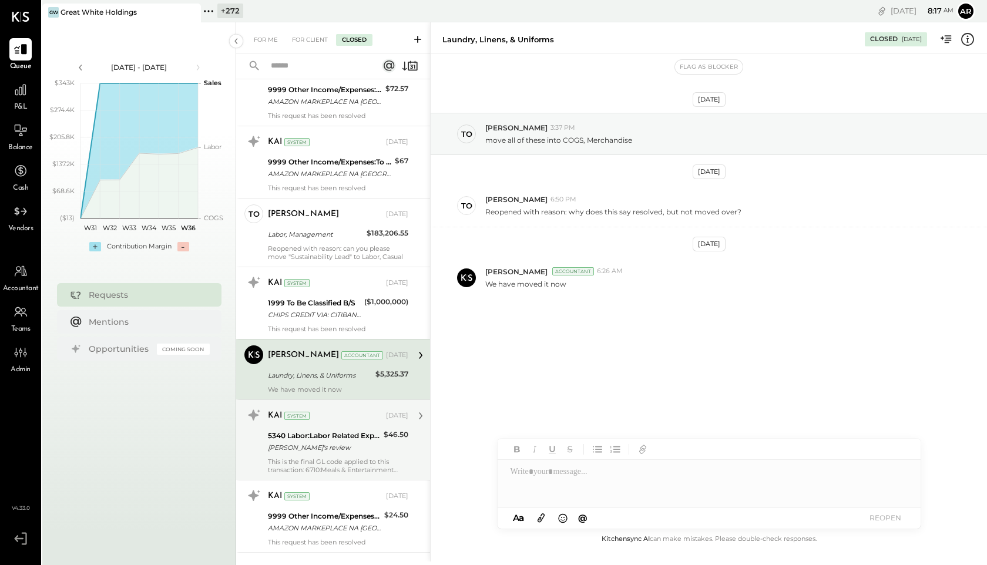
click at [339, 430] on div "5340 Labor:Labor Related Expenses:Employee Meals" at bounding box center [324, 436] width 112 height 12
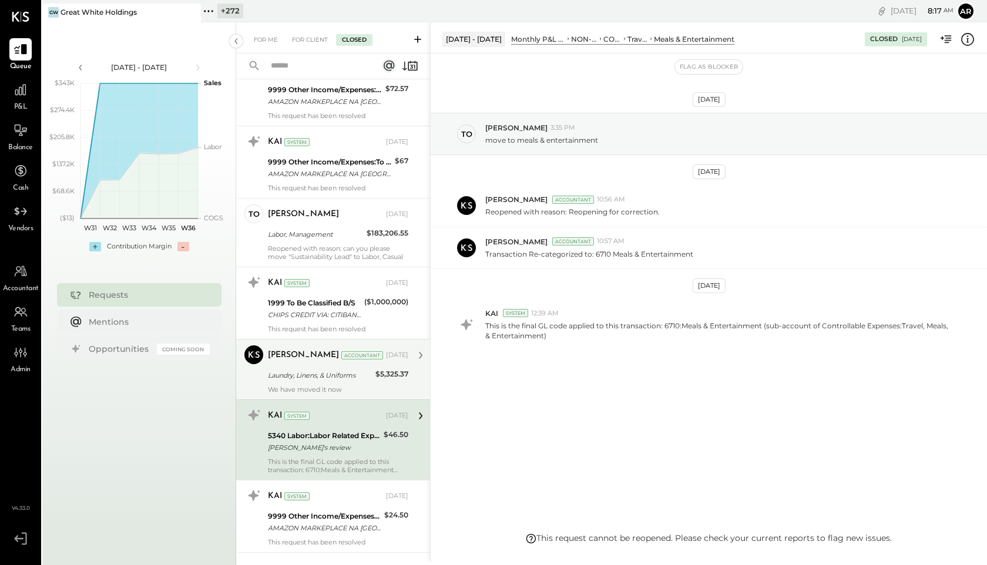
click at [348, 370] on div "Laundry, Linens, & Uniforms" at bounding box center [320, 376] width 104 height 12
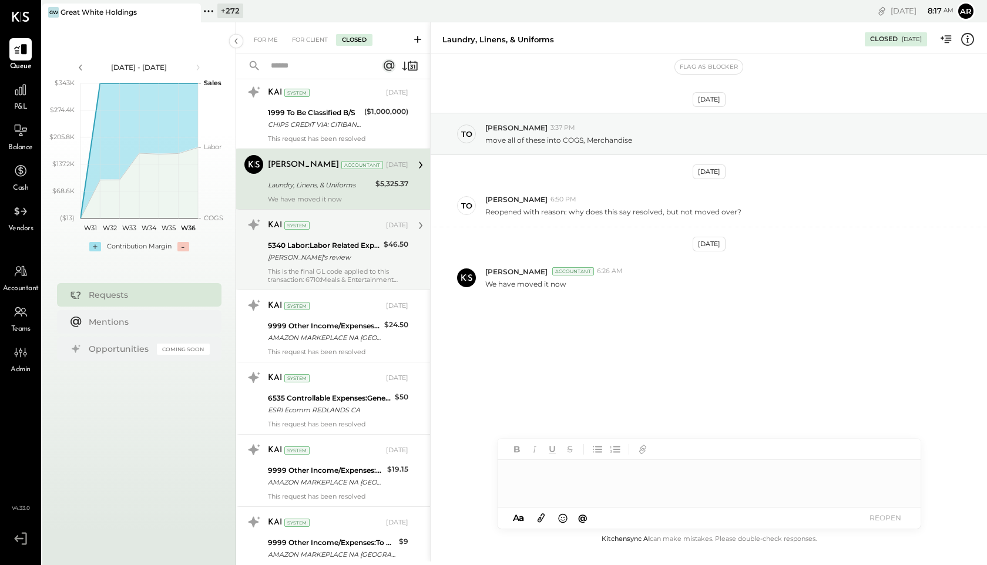
scroll to position [2109, 0]
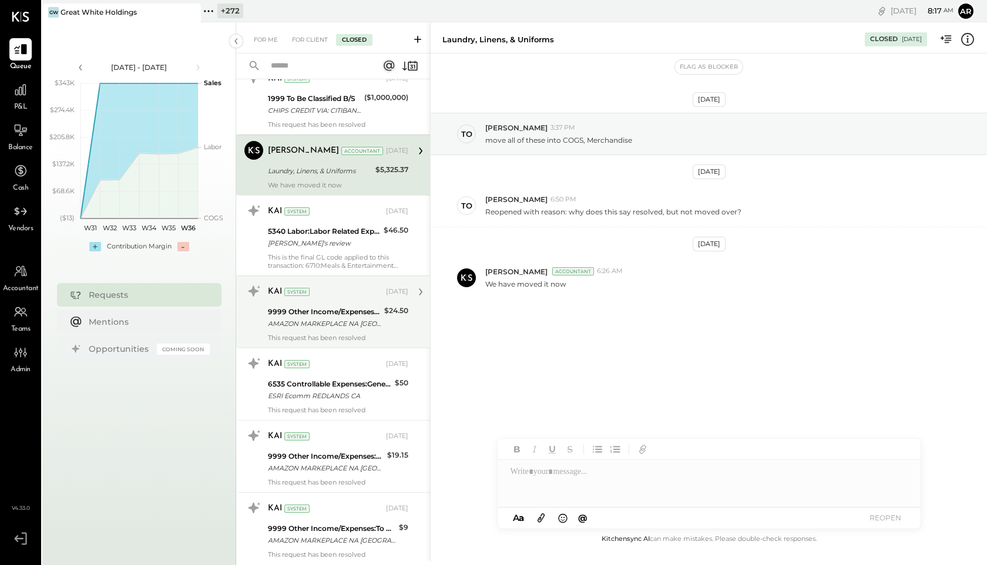
click at [329, 299] on div "KAI System Nov 12, 2024" at bounding box center [338, 292] width 140 height 16
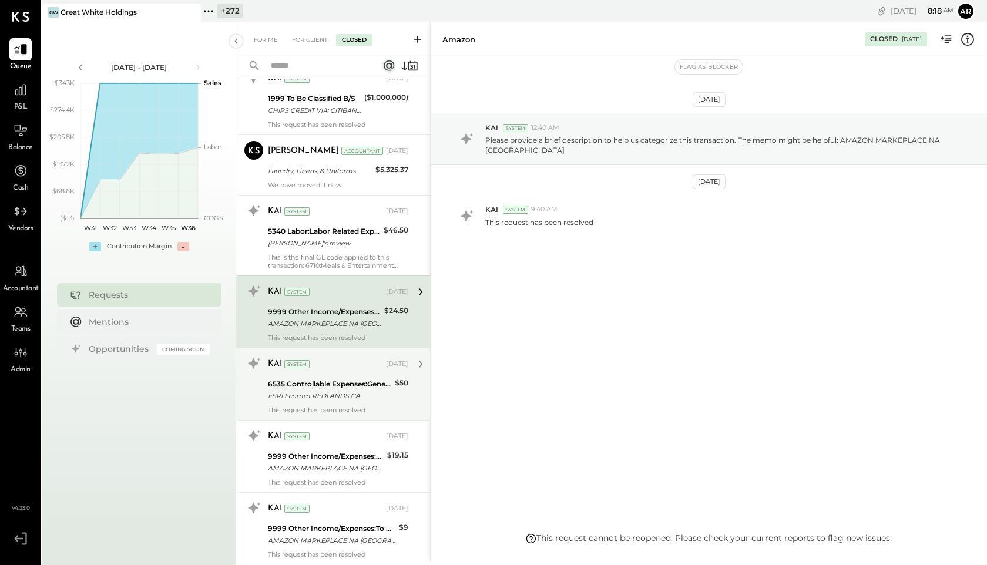
click at [334, 388] on div "6535 Controllable Expenses:General & Administrative Expenses:Computer Supplies,…" at bounding box center [329, 384] width 123 height 12
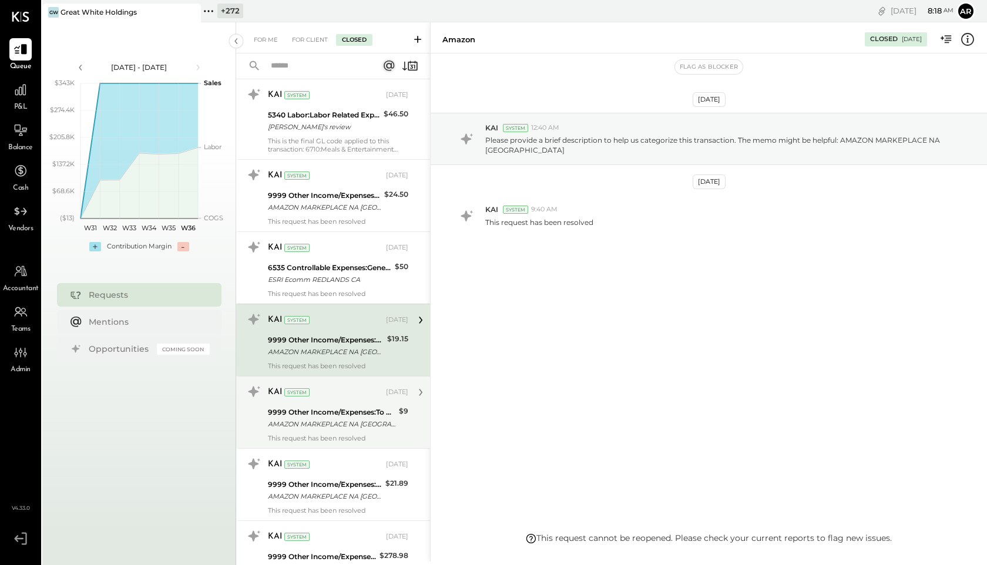
click at [337, 413] on div "9999 Other Income/Expenses:To Be Classified" at bounding box center [331, 413] width 127 height 12
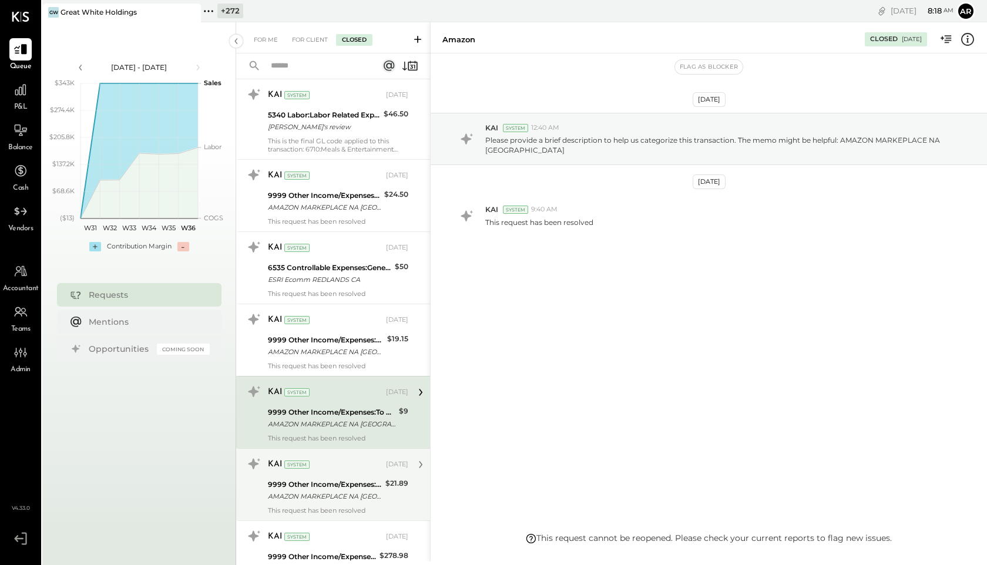
click at [337, 482] on div "9999 Other Income/Expenses:To Be Classified" at bounding box center [325, 485] width 114 height 12
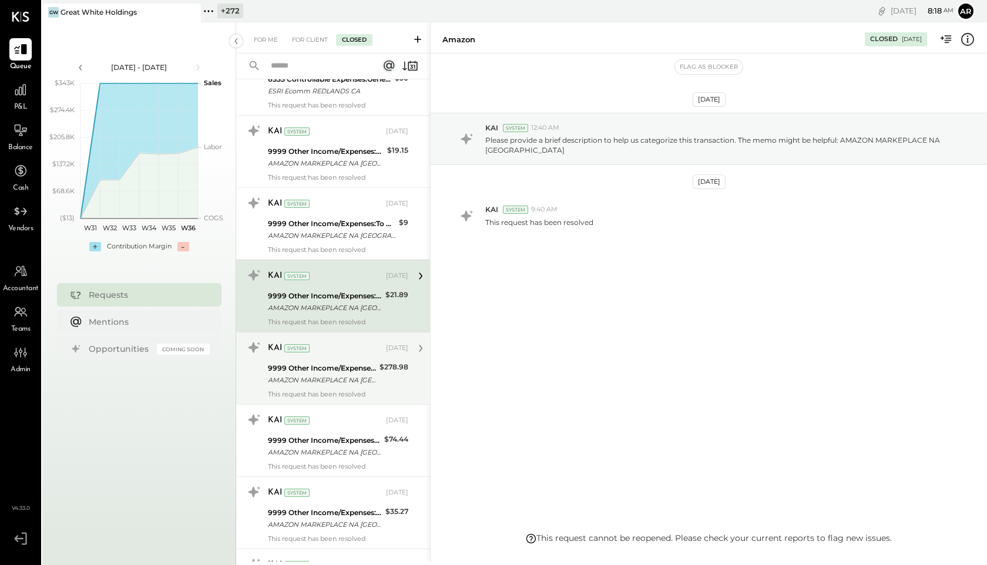
scroll to position [2422, 0]
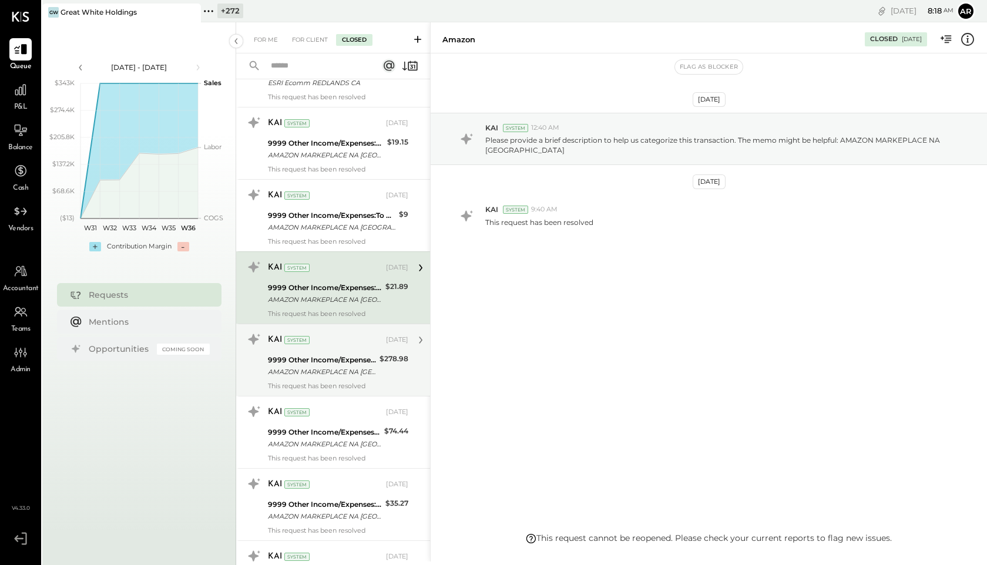
click at [339, 359] on div "9999 Other Income/Expenses:To Be Classified" at bounding box center [322, 360] width 108 height 12
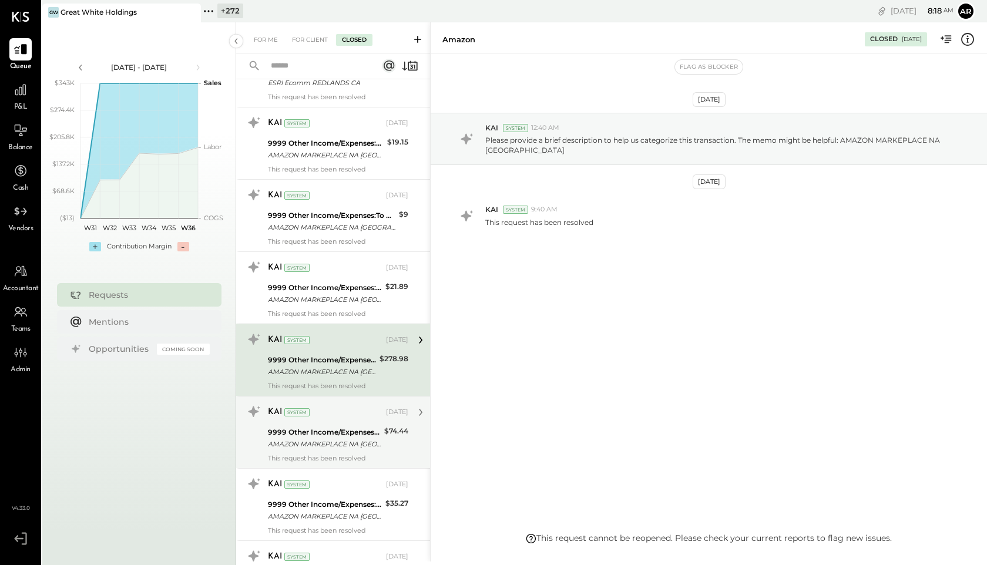
click at [345, 439] on div "AMAZON MARKEPLACE NA [GEOGRAPHIC_DATA]" at bounding box center [324, 444] width 113 height 12
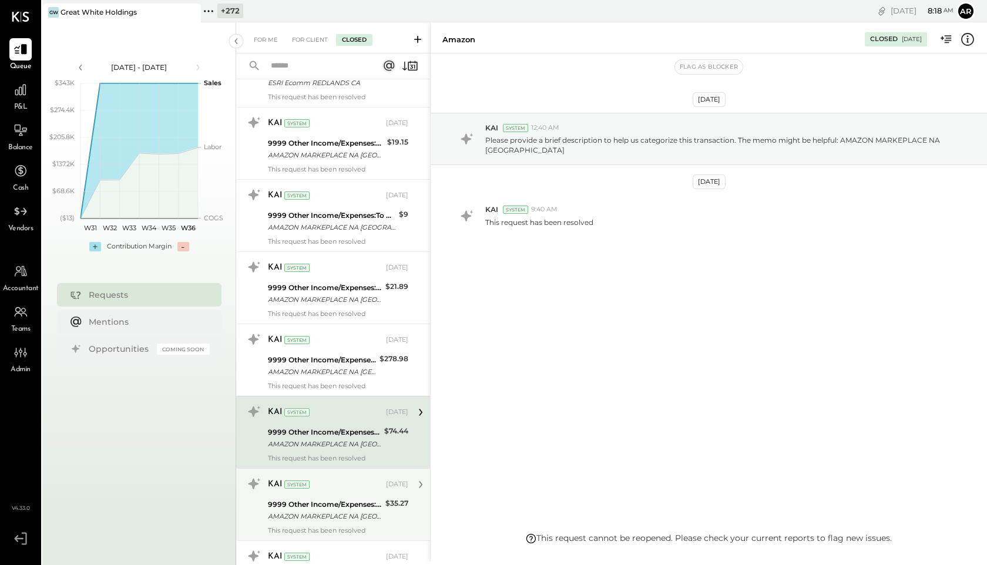
click at [339, 493] on div "KAI System Nov 12, 2024" at bounding box center [338, 485] width 140 height 20
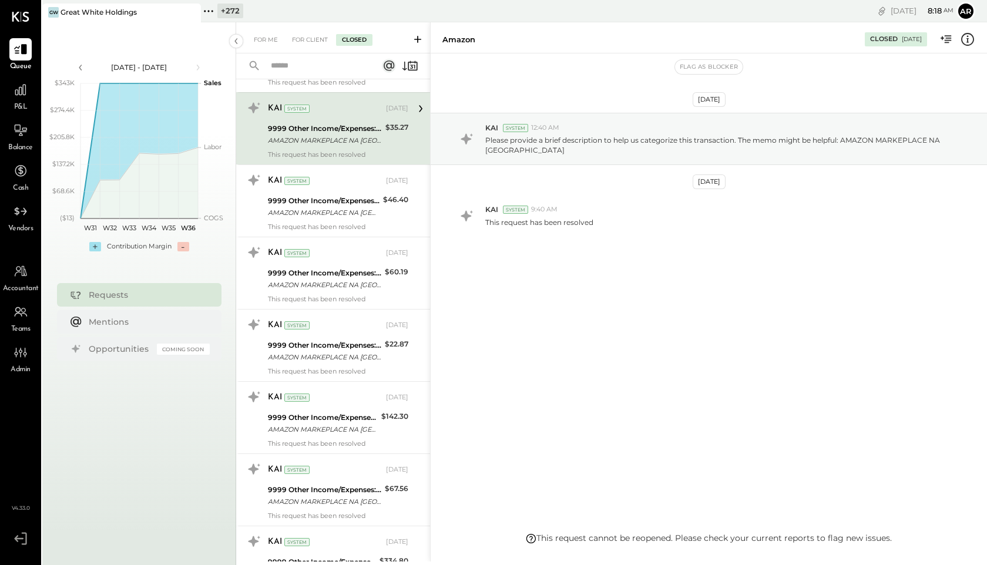
scroll to position [2809, 0]
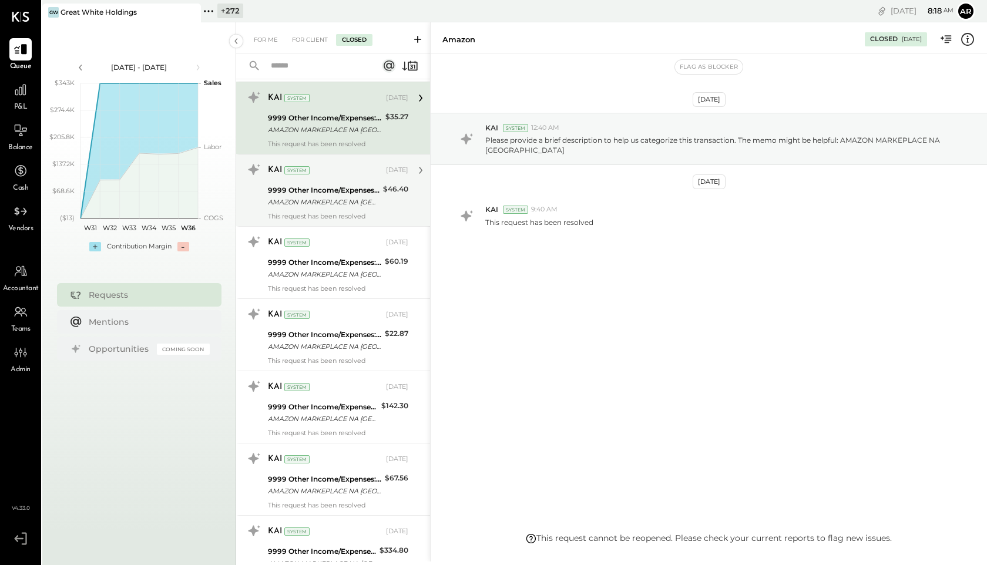
click at [328, 179] on div "KAI System Nov 12, 2024" at bounding box center [338, 170] width 140 height 20
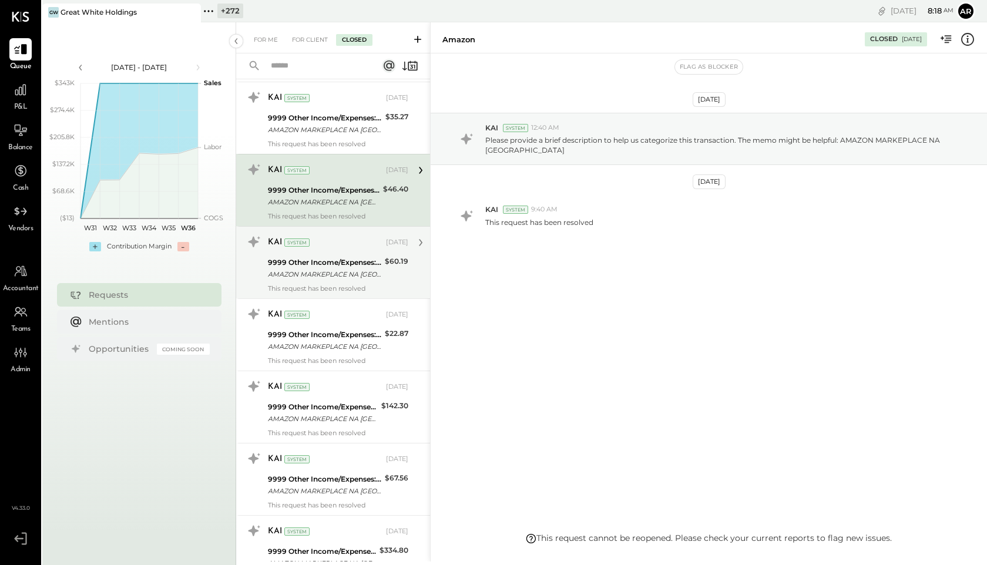
click at [340, 264] on div "9999 Other Income/Expenses:To Be Classified" at bounding box center [324, 263] width 113 height 12
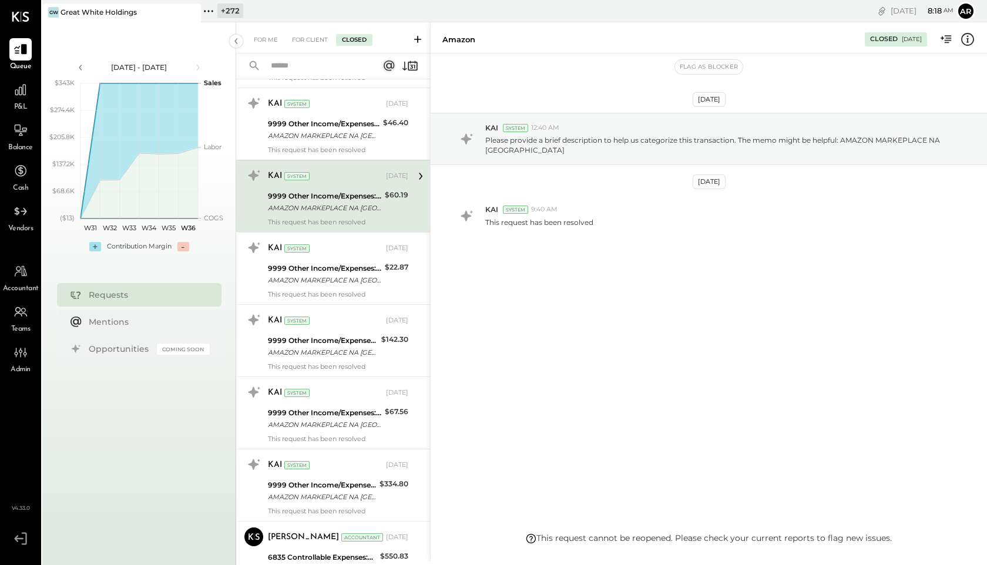
scroll to position [2897, 0]
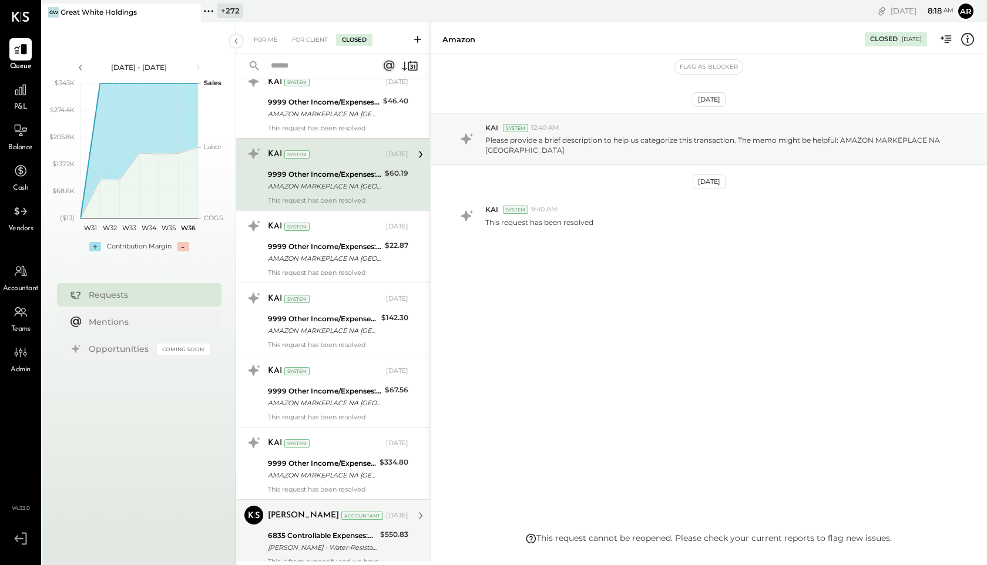
click at [314, 539] on div "6835 Controllable Expenses:Repairs & Maintenance:Maintenance & Facility Supplies" at bounding box center [322, 536] width 109 height 12
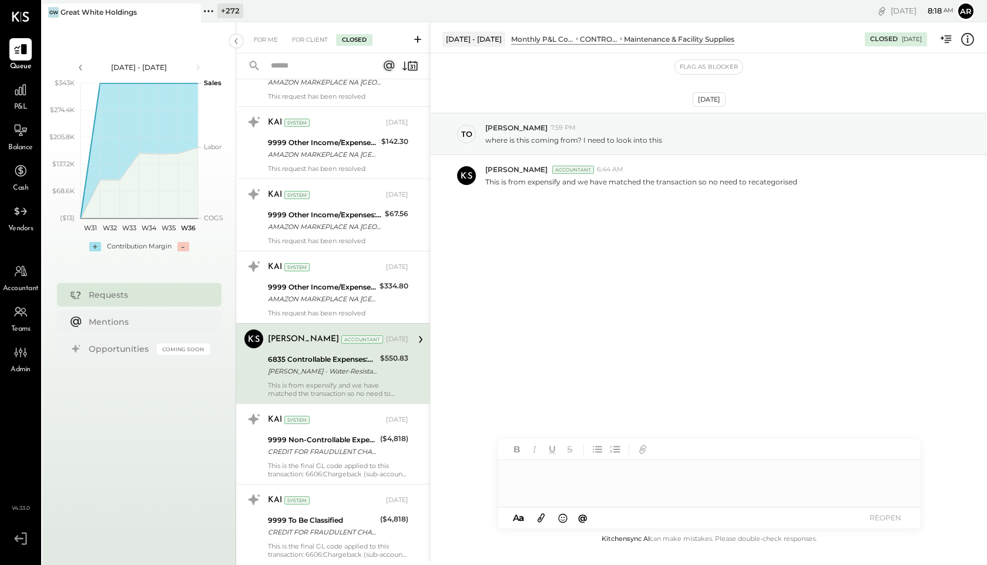
scroll to position [3187, 0]
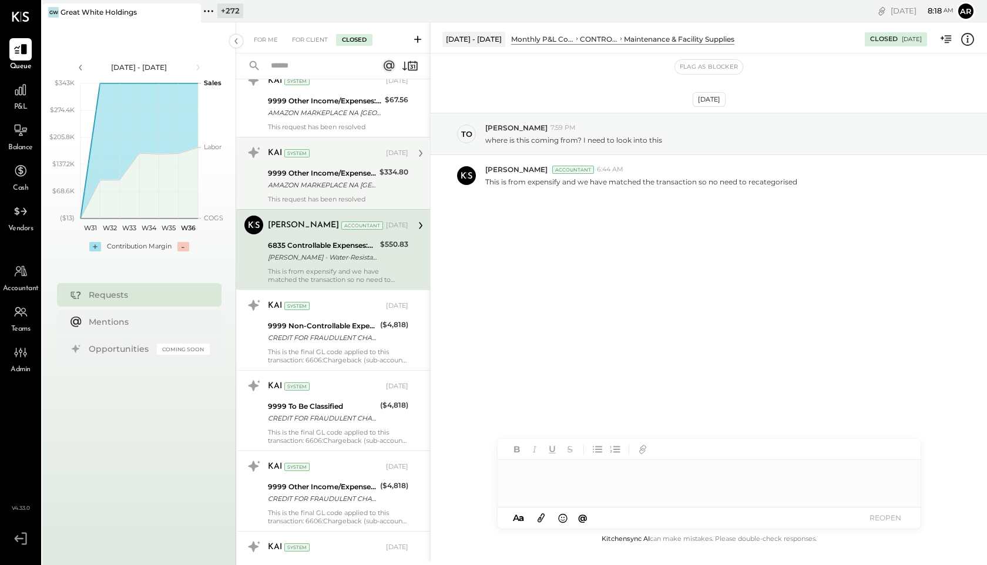
click at [312, 181] on div "AMAZON MARKEPLACE NA [GEOGRAPHIC_DATA]" at bounding box center [322, 185] width 108 height 12
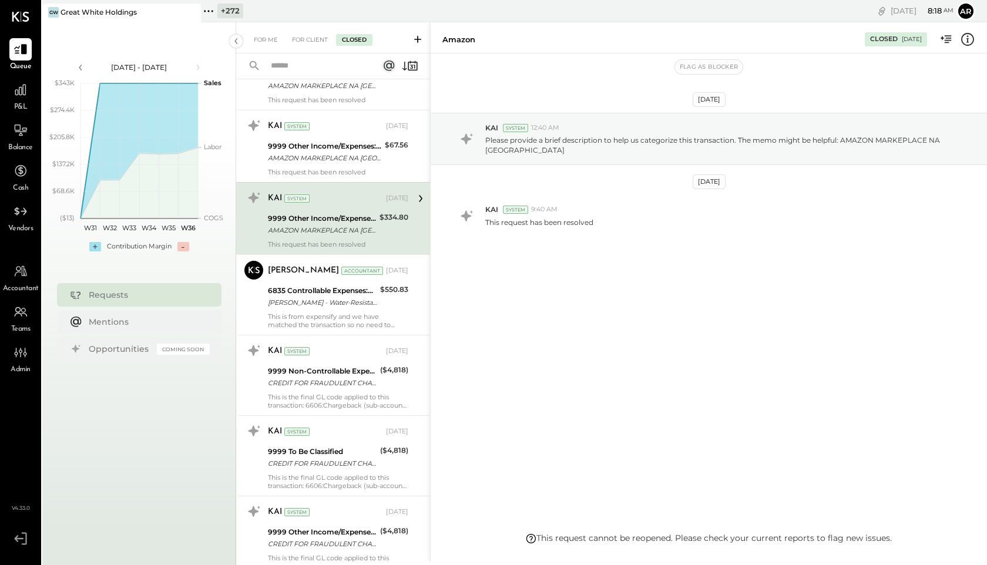
scroll to position [3131, 0]
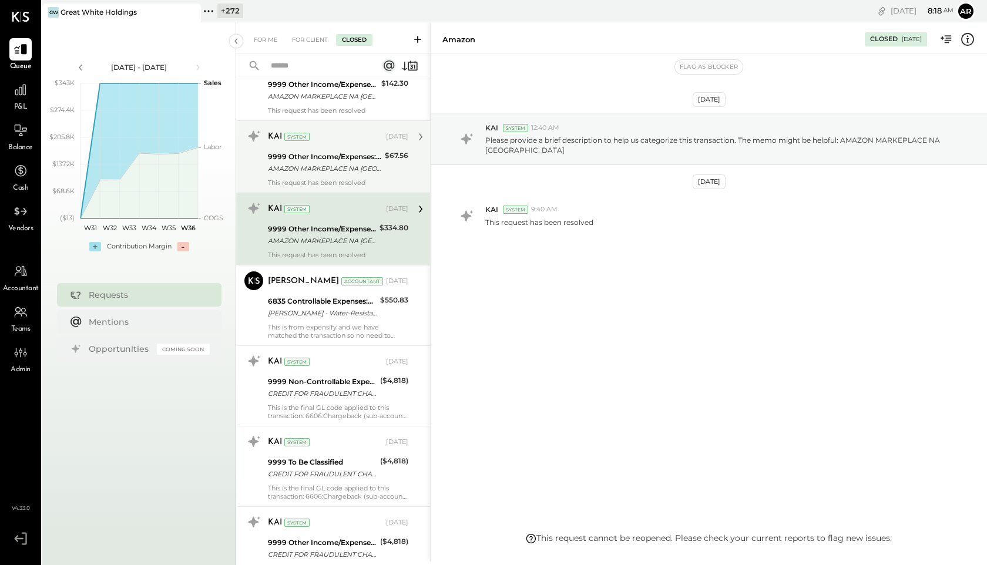
click at [311, 167] on div "AMAZON MARKEPLACE NA [GEOGRAPHIC_DATA]" at bounding box center [324, 169] width 113 height 12
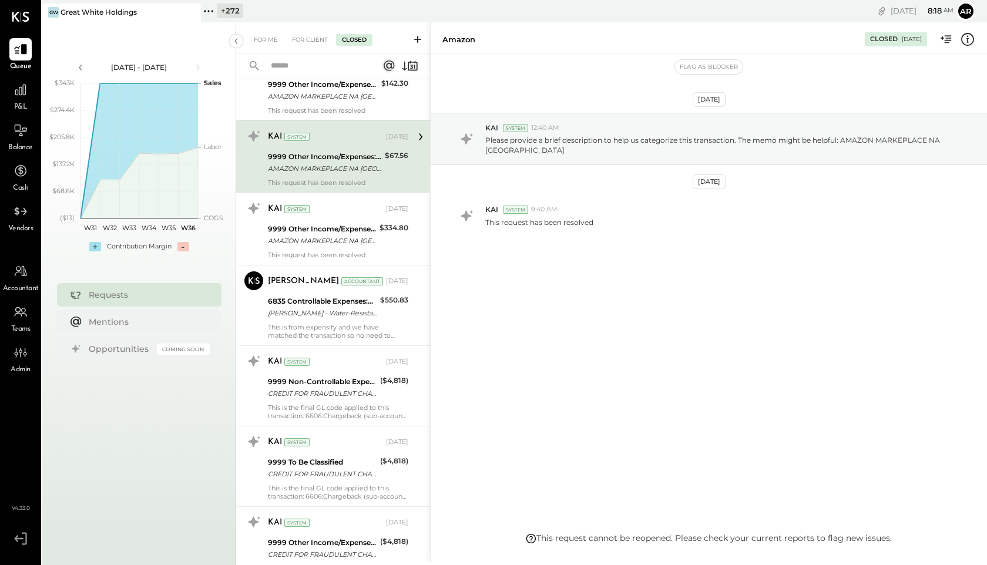
scroll to position [3056, 0]
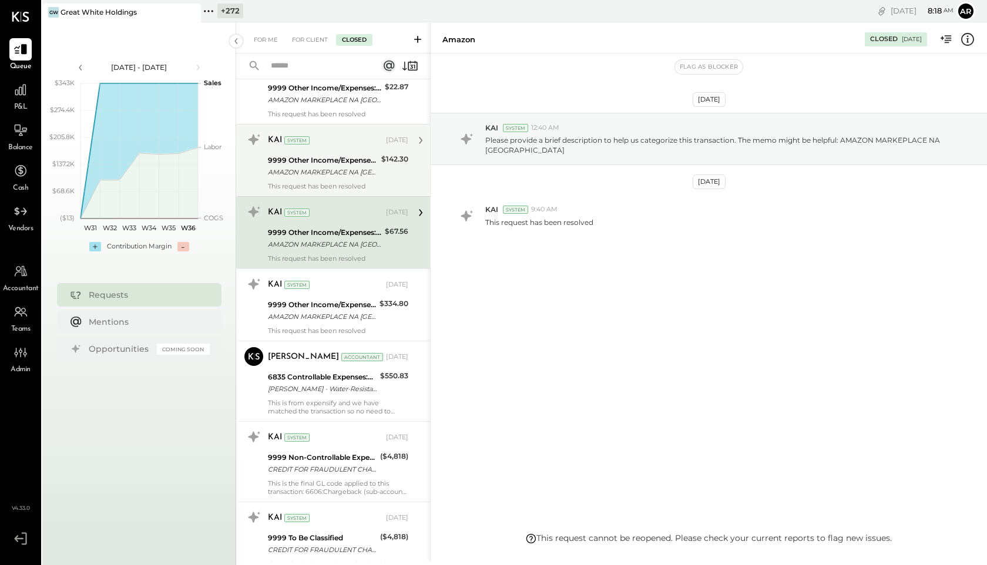
click at [313, 172] on div "AMAZON MARKEPLACE NA [GEOGRAPHIC_DATA]" at bounding box center [323, 172] width 110 height 12
